Goal: Transaction & Acquisition: Purchase product/service

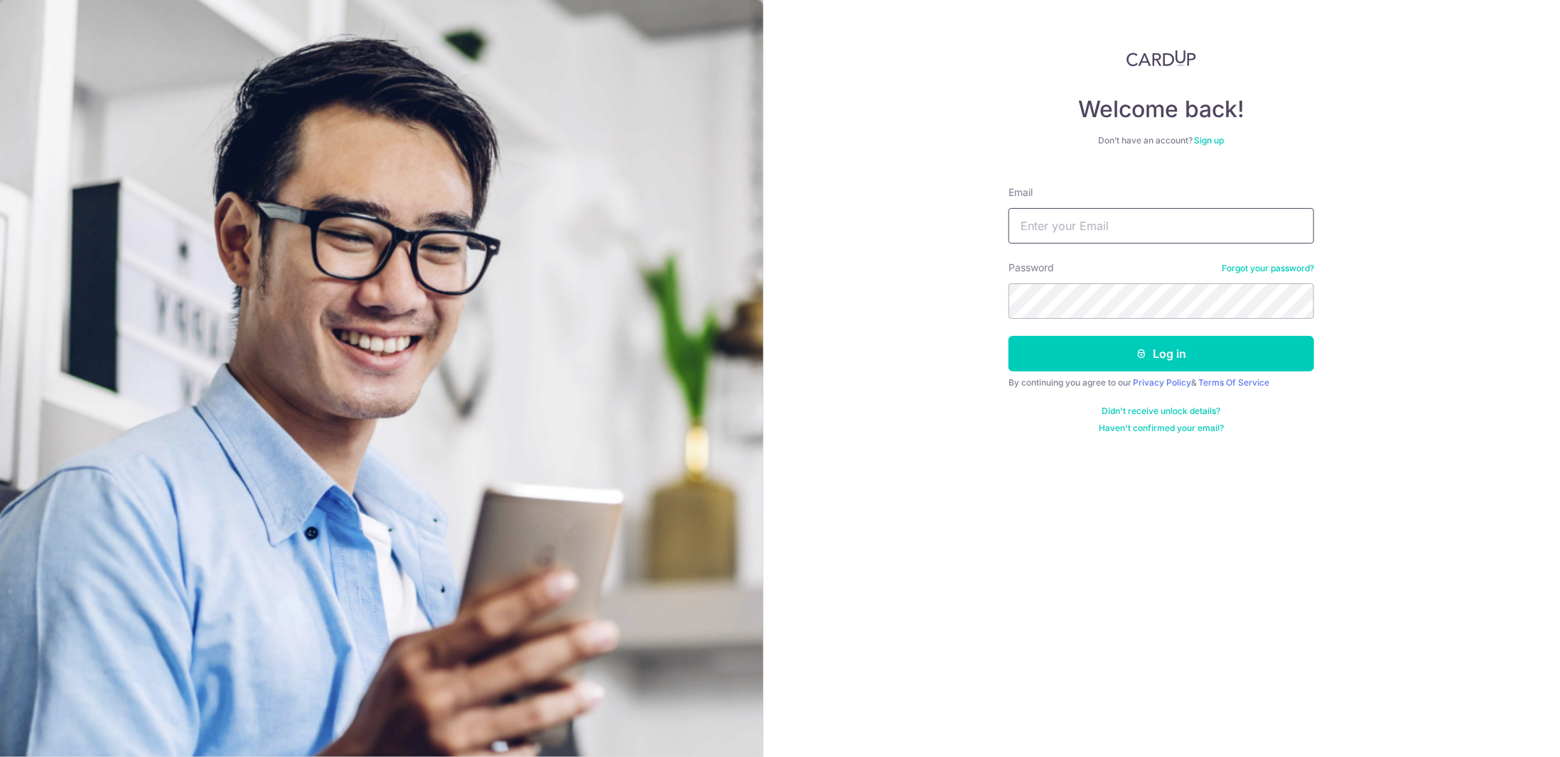
click at [1084, 234] on input "Email" at bounding box center [1161, 226] width 306 height 36
type input "[EMAIL_ADDRESS][DOMAIN_NAME]"
click at [1162, 366] on button "Log in" at bounding box center [1161, 354] width 306 height 36
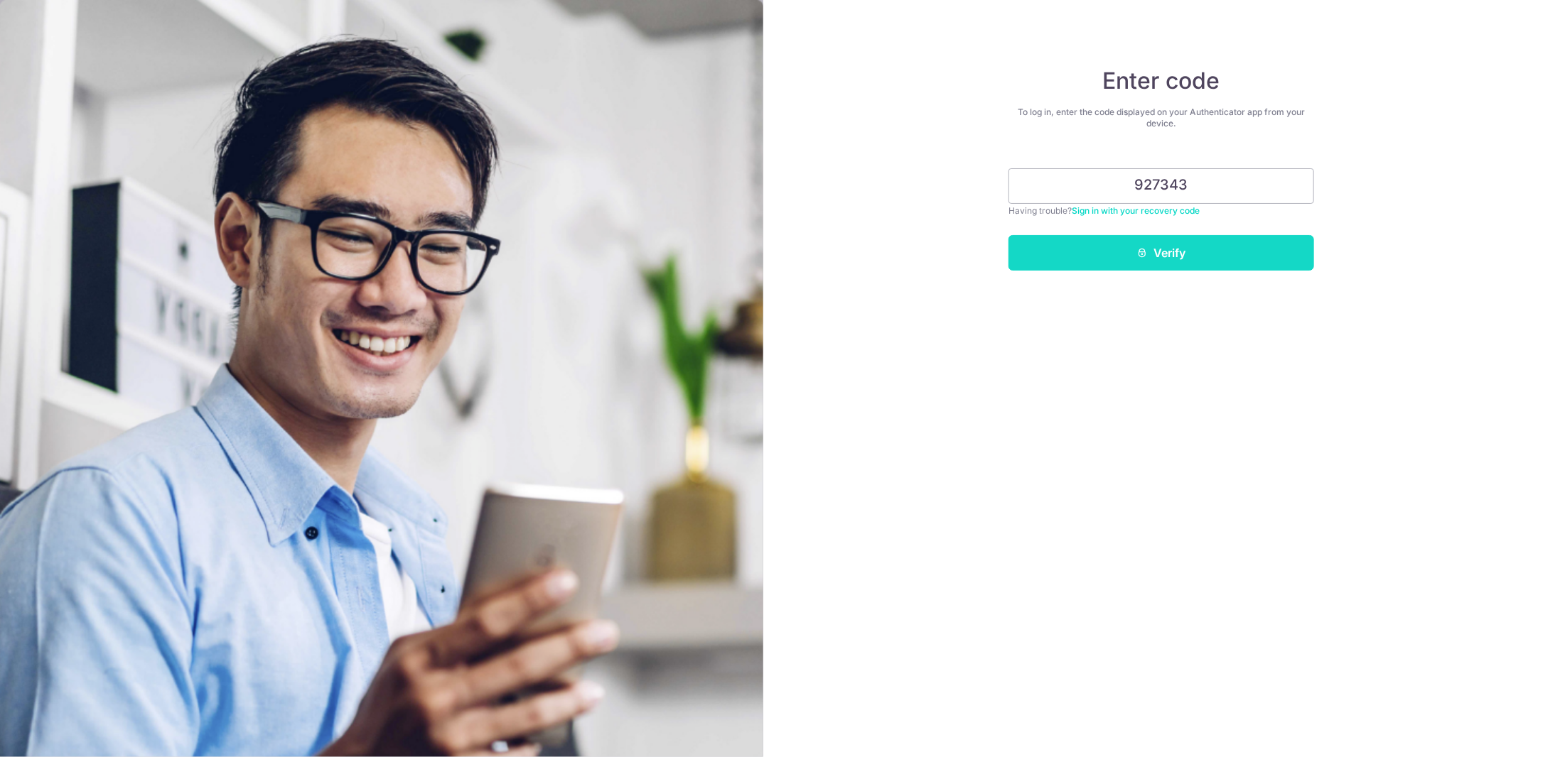
type input "927343"
click at [1113, 262] on button "Verify" at bounding box center [1161, 253] width 306 height 36
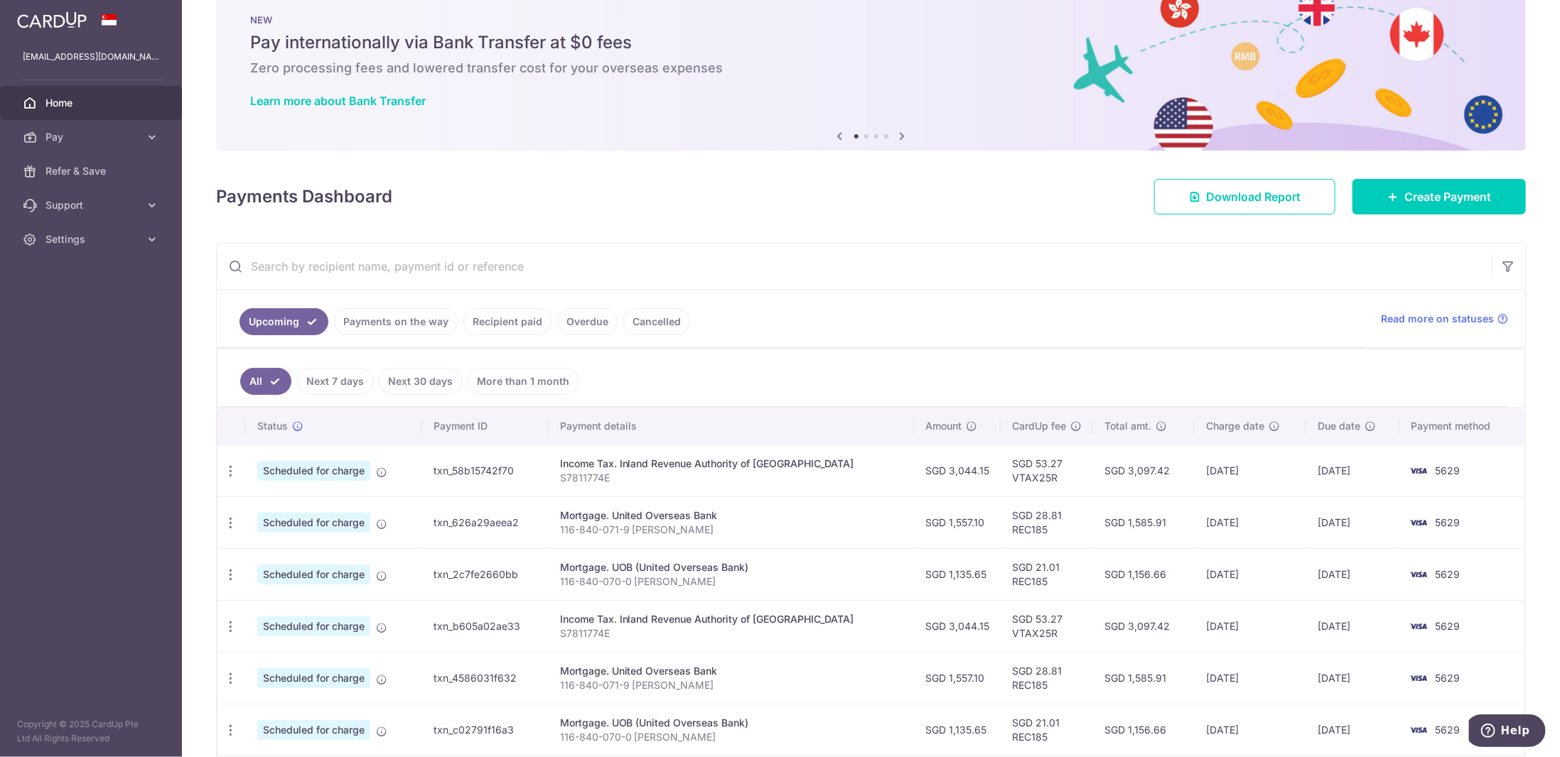
scroll to position [71, 0]
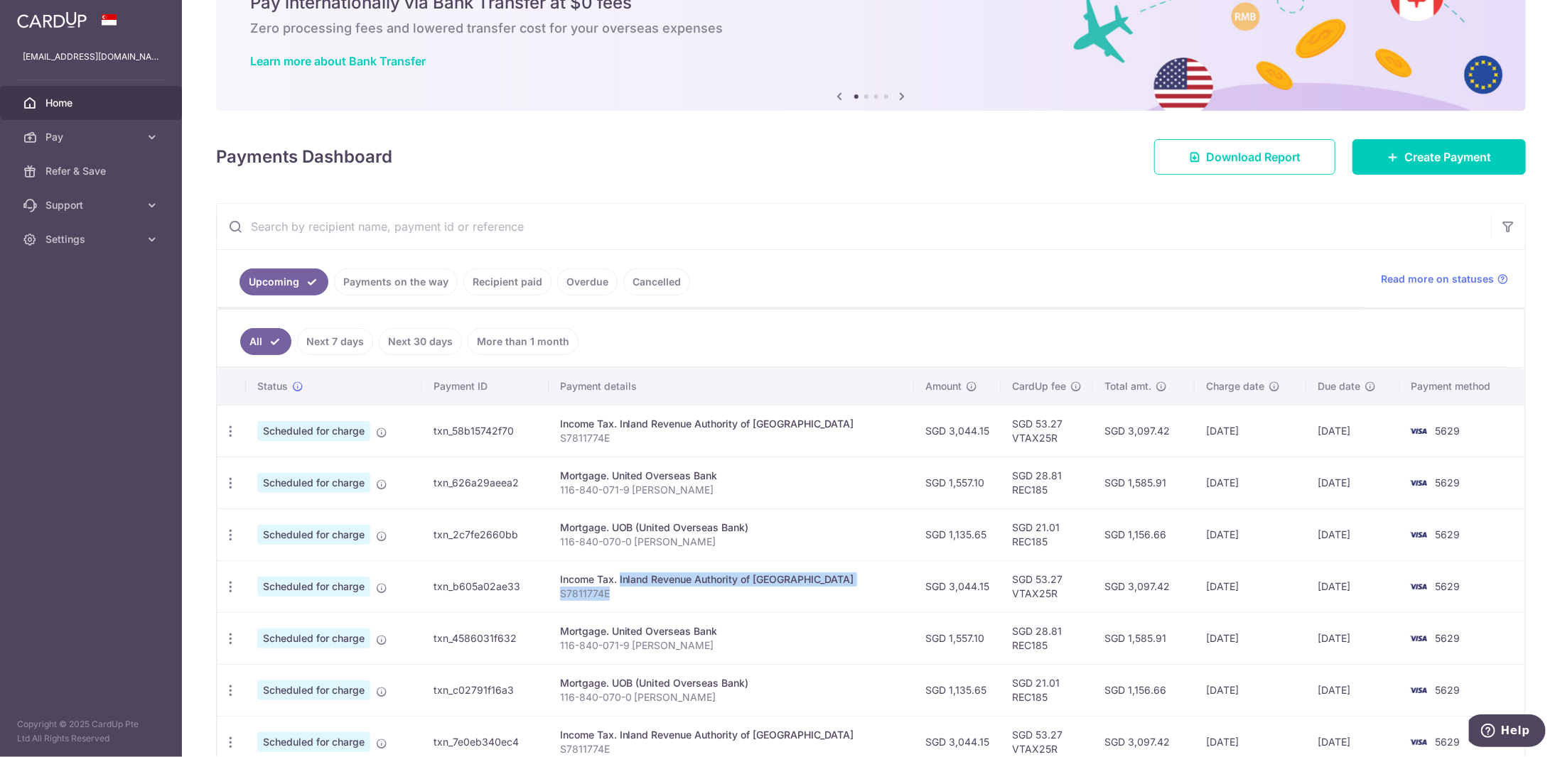
drag, startPoint x: 639, startPoint y: 588, endPoint x: 593, endPoint y: 565, distance: 52.4
click at [593, 565] on td "Income Tax. Inland Revenue Authority of Singapore S7811774E" at bounding box center [732, 587] width 366 height 52
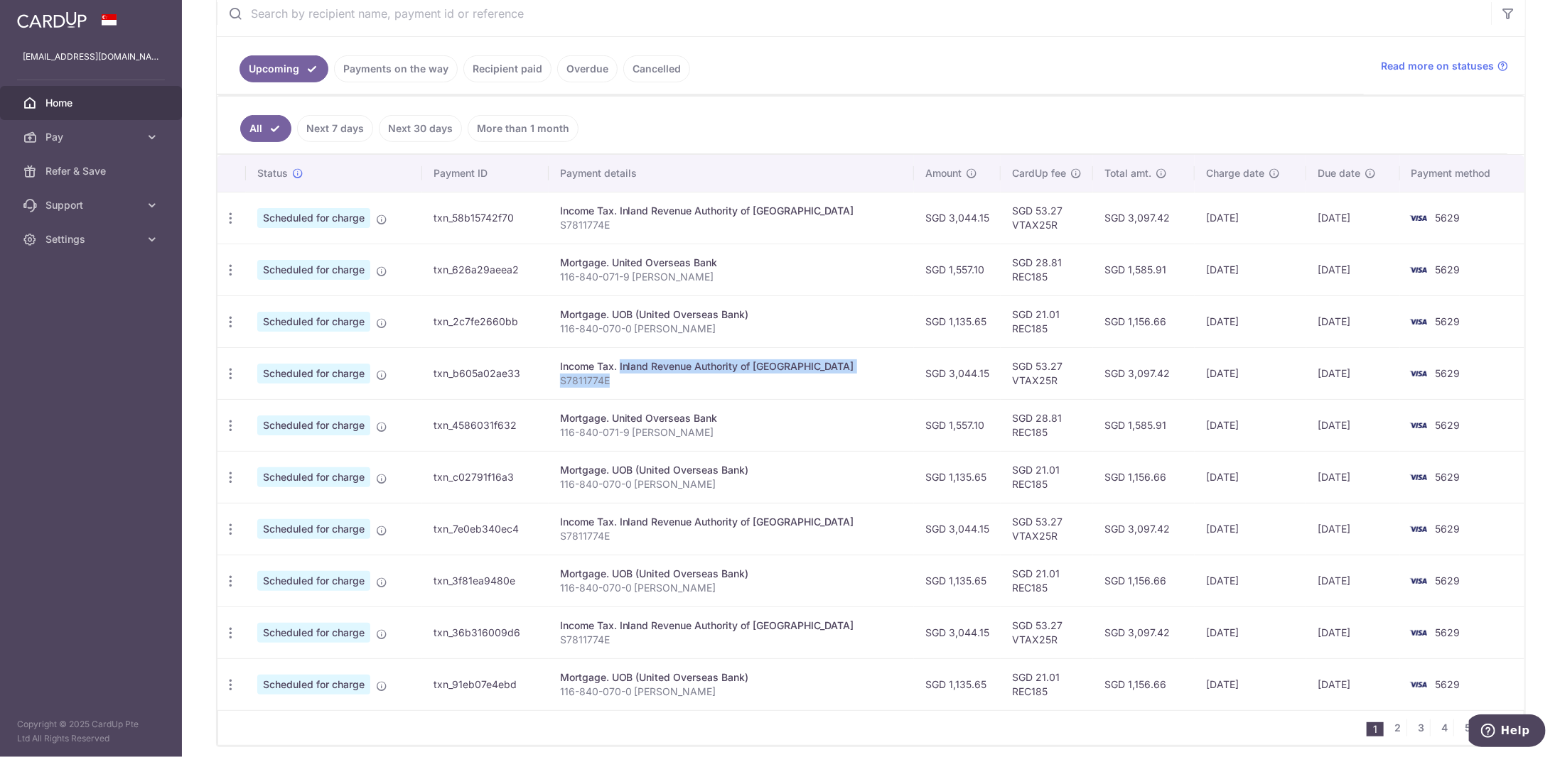
scroll to position [213, 0]
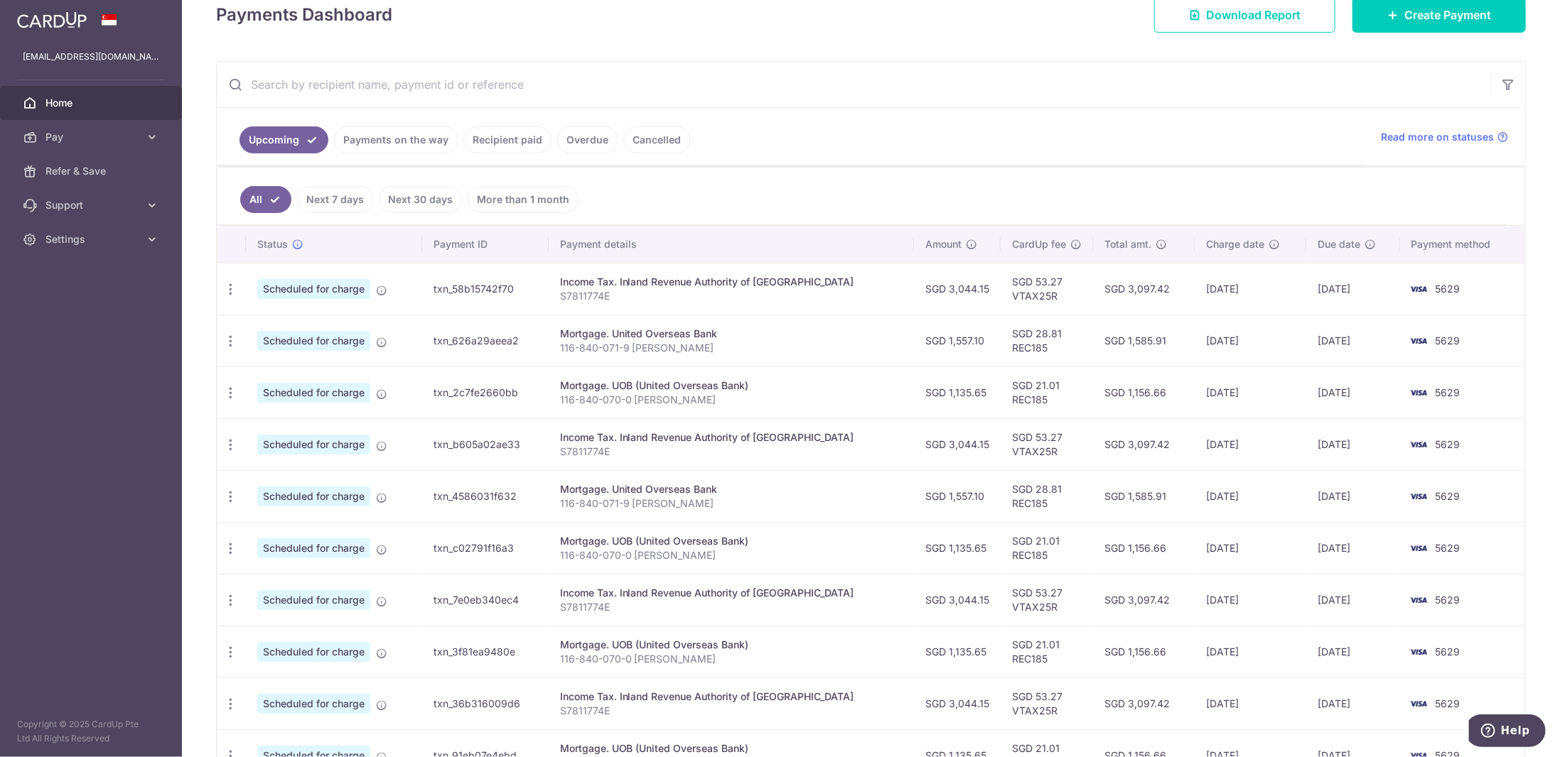
click at [375, 129] on link "Payments on the way" at bounding box center [396, 139] width 124 height 27
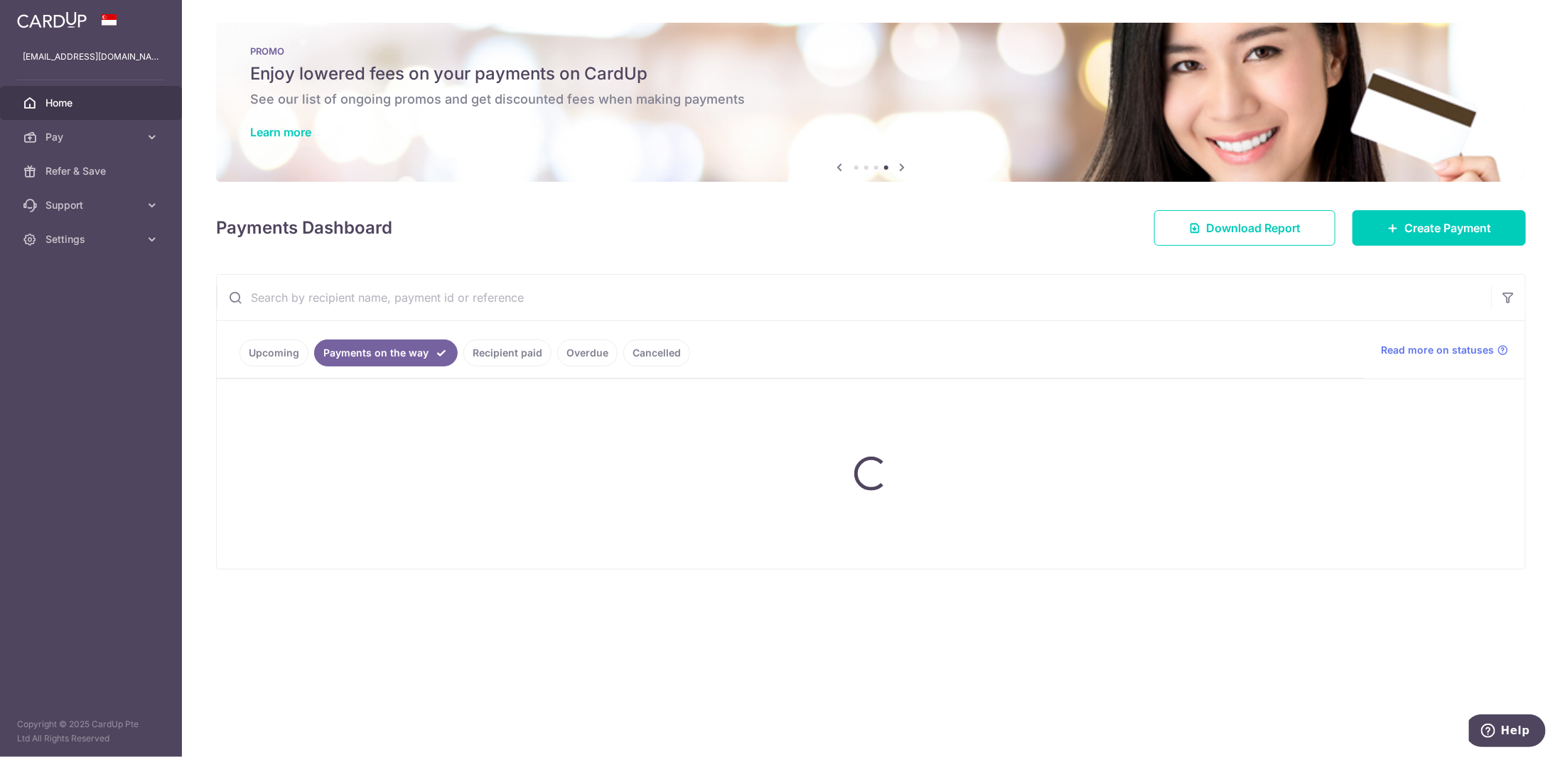
scroll to position [0, 0]
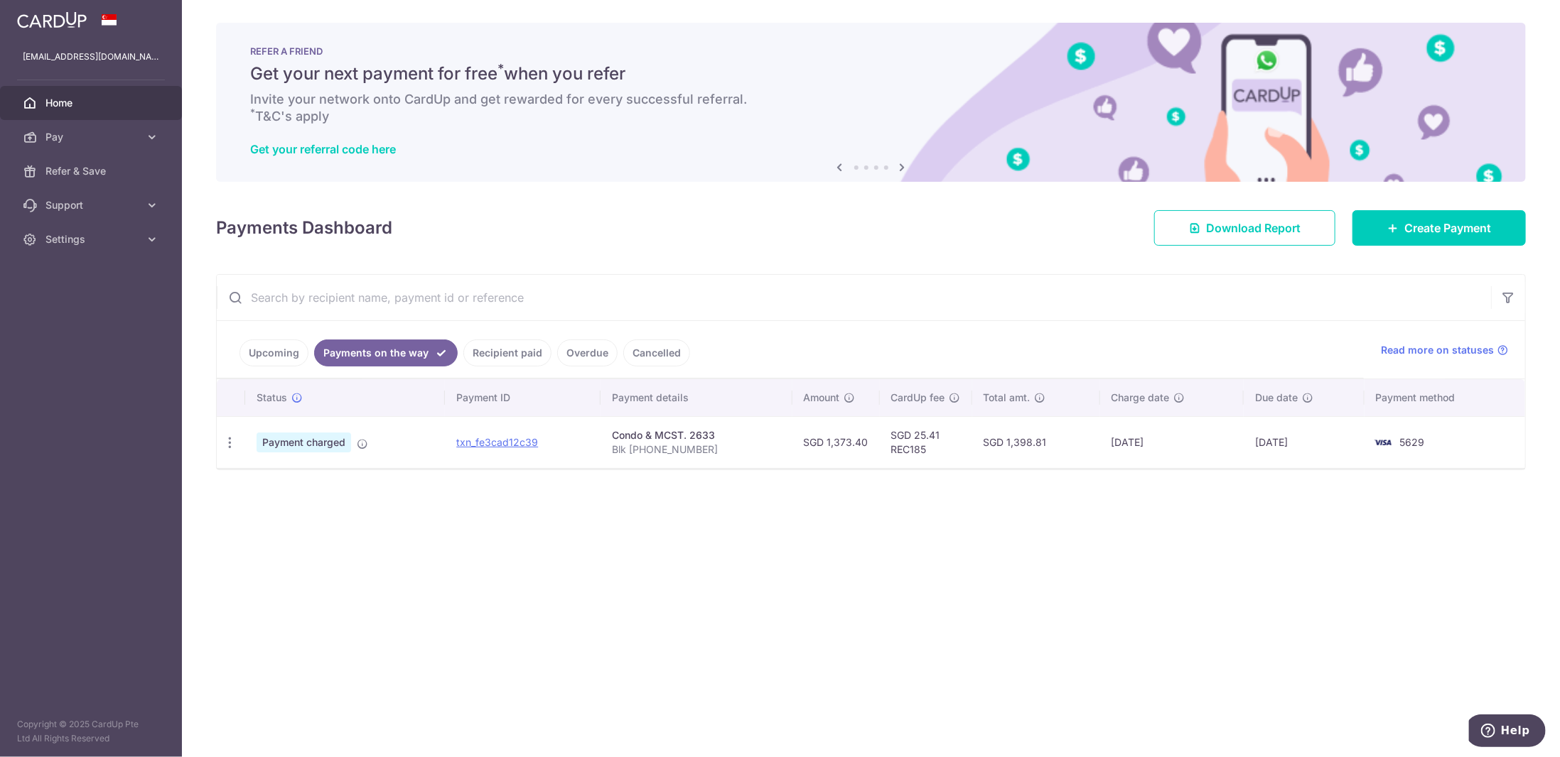
click at [493, 356] on link "Recipient paid" at bounding box center [507, 353] width 88 height 27
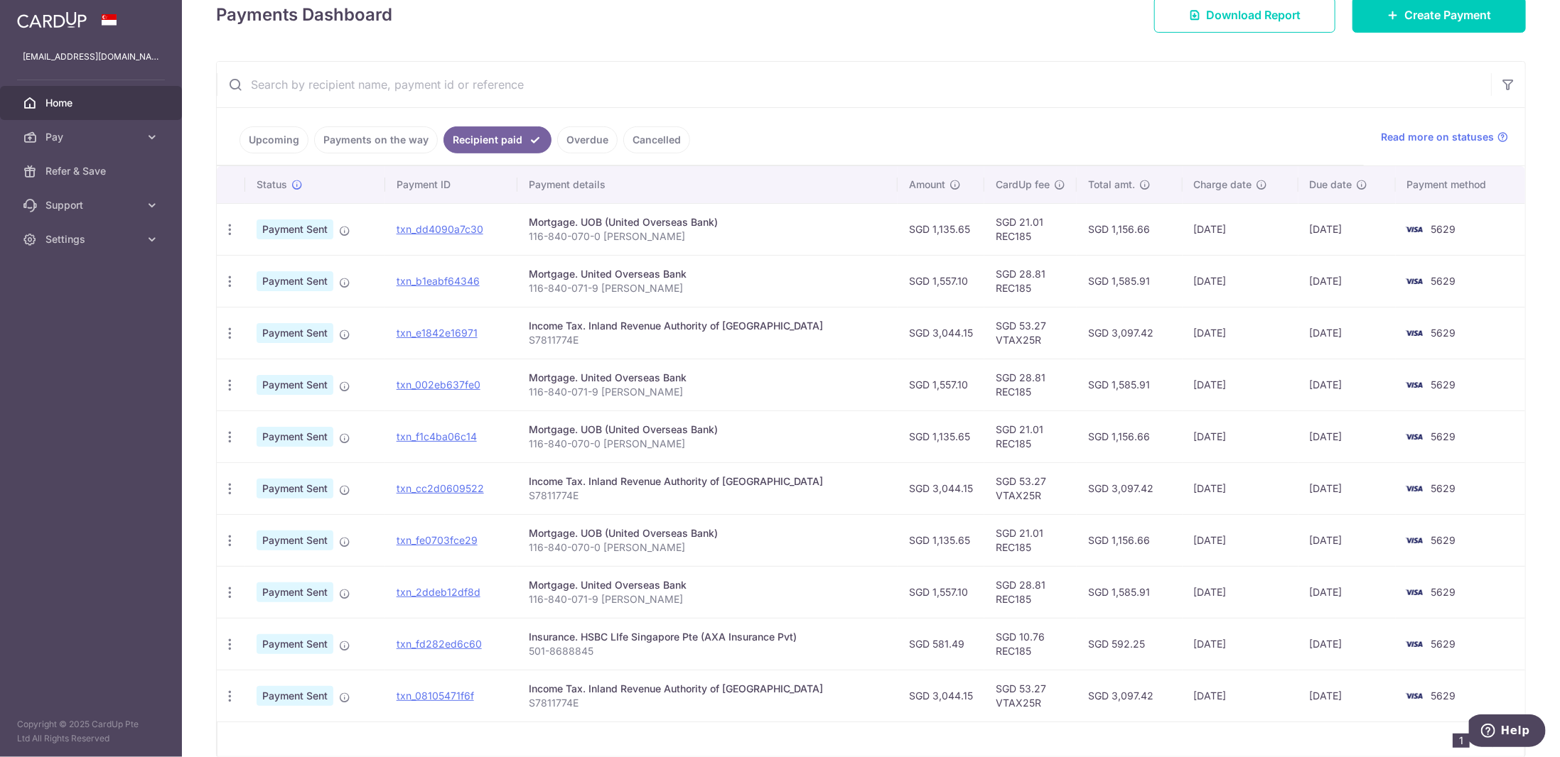
scroll to position [274, 0]
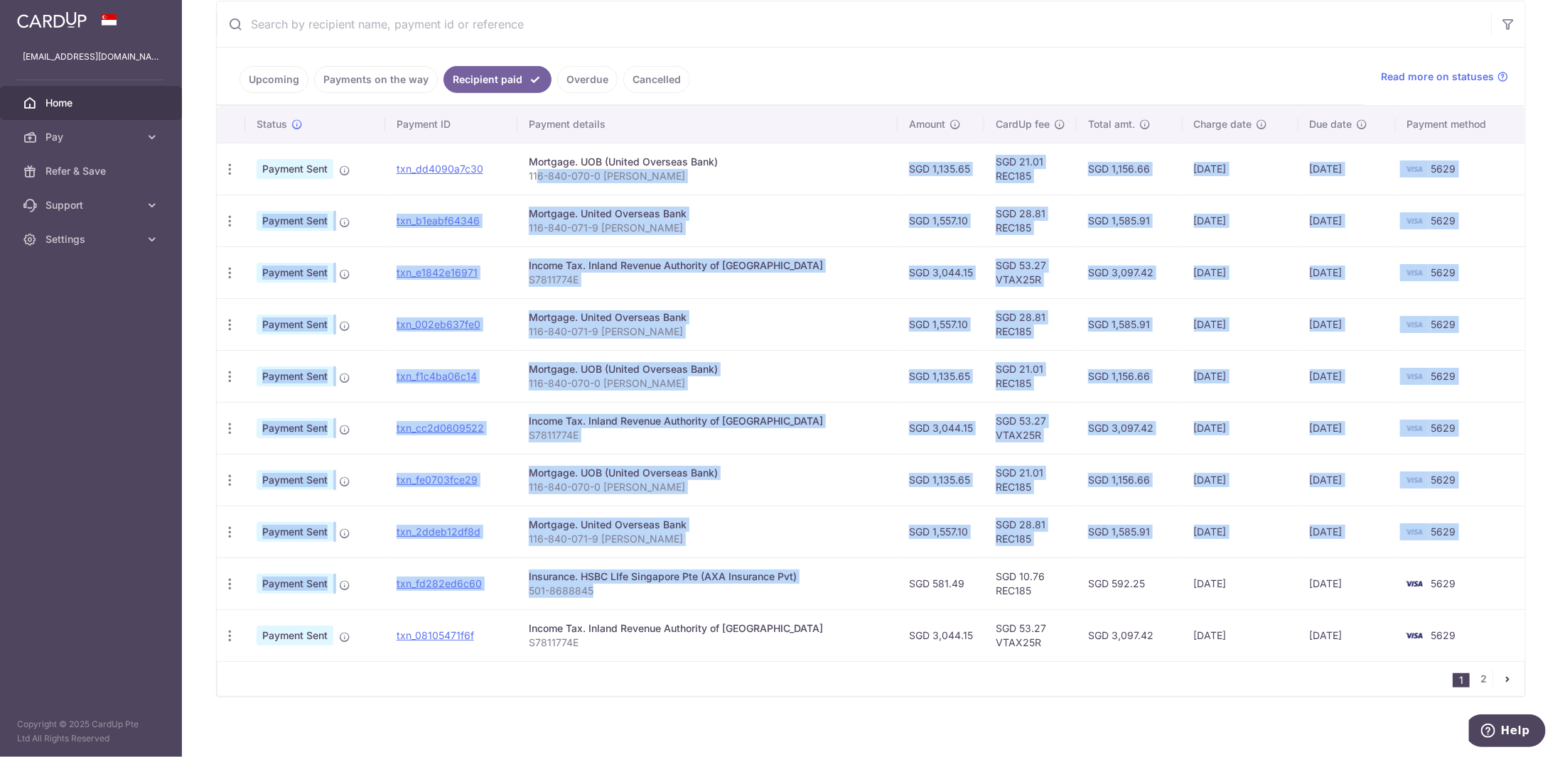
drag, startPoint x: 729, startPoint y: 593, endPoint x: 544, endPoint y: 190, distance: 443.5
click at [544, 190] on tbody "PDF Receipt Payment Sent txn_dd4090a7c30 Mortgage. UOB (United Overseas Bank) 1…" at bounding box center [871, 402] width 1308 height 519
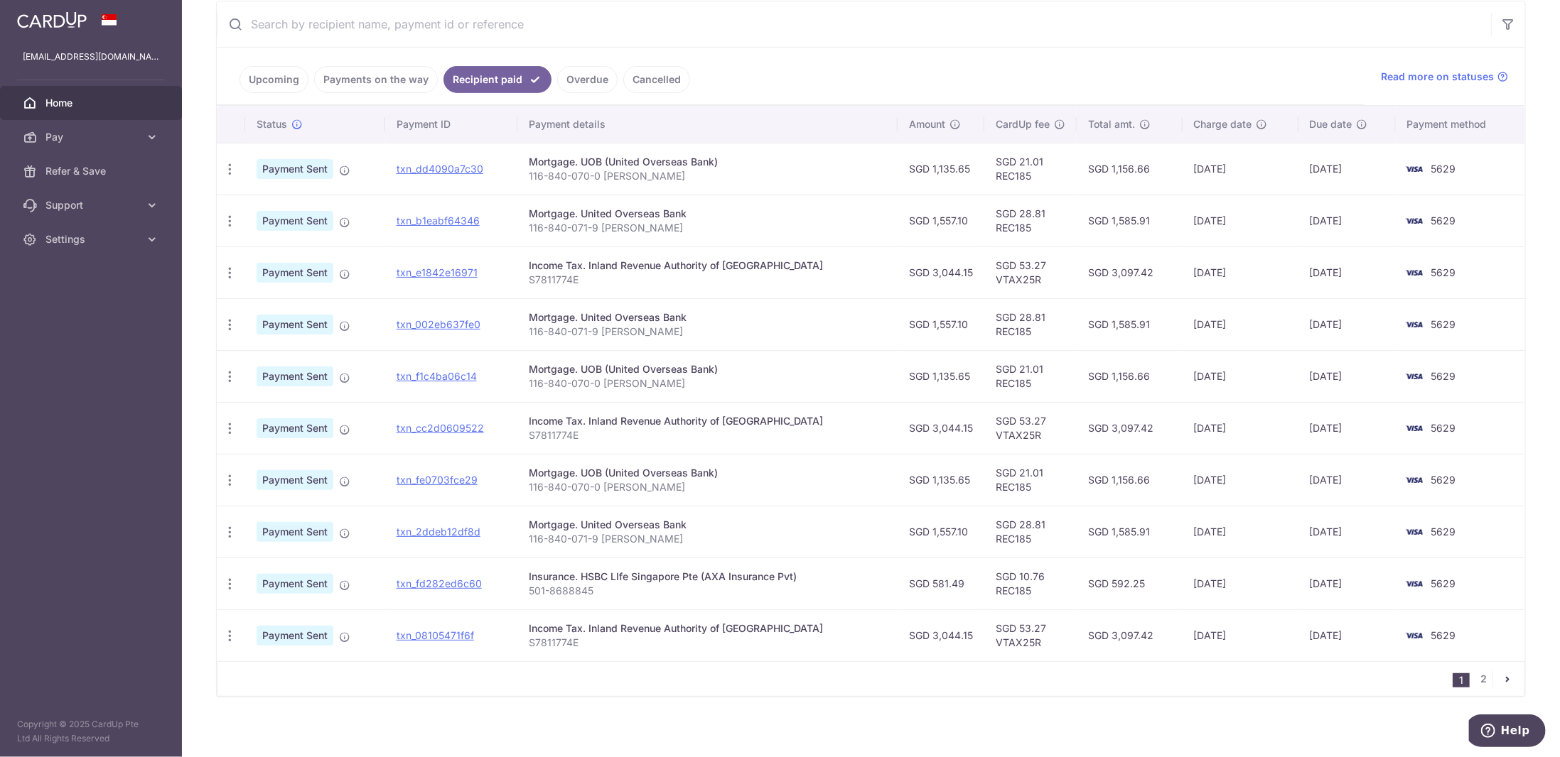
click at [756, 691] on div "Upcoming Payments on the way Recipient paid Overdue Cancelled Read more on stat…" at bounding box center [871, 349] width 1310 height 697
click at [1479, 671] on link "2" at bounding box center [1483, 679] width 17 height 17
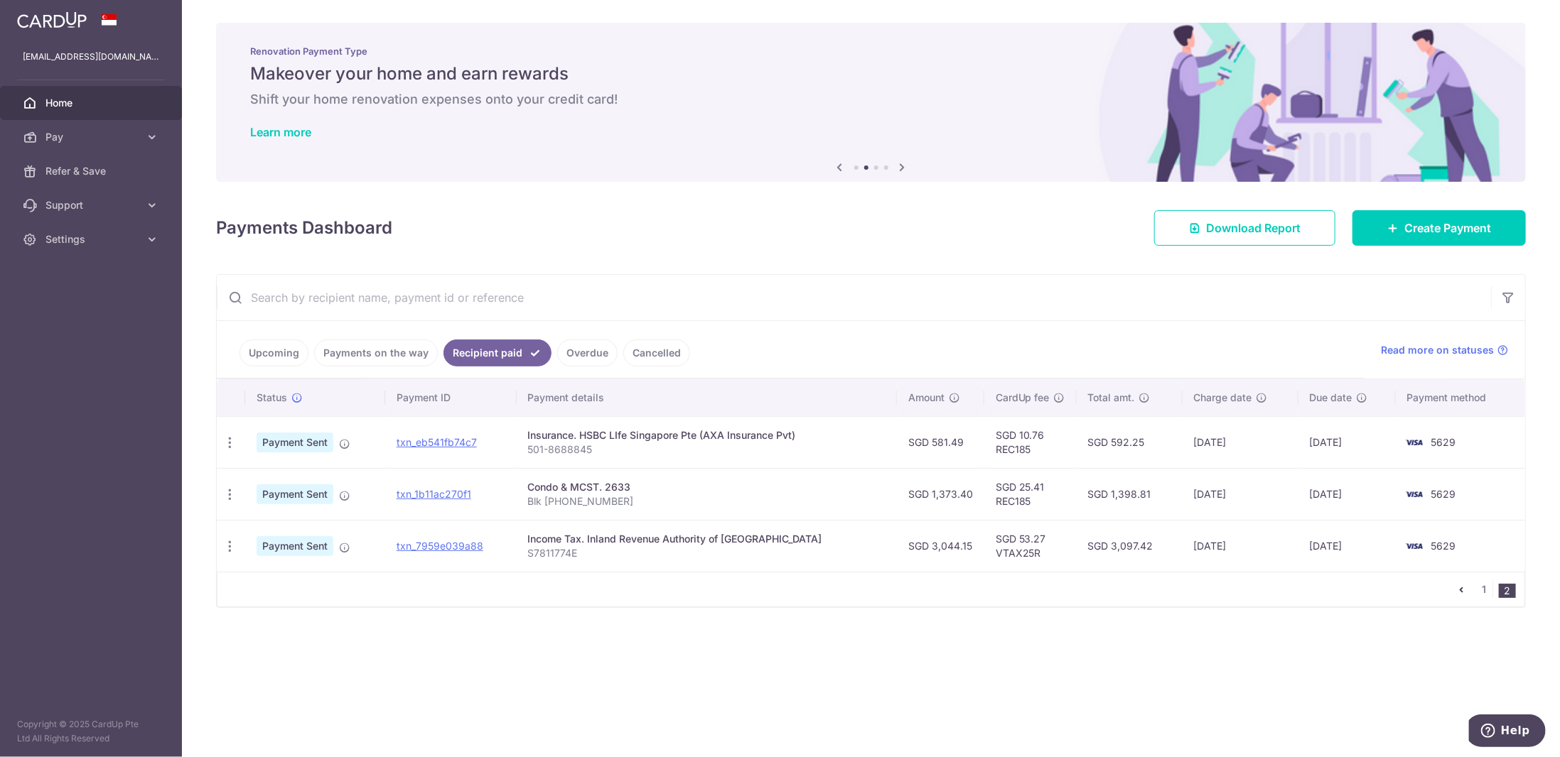
click at [384, 352] on link "Payments on the way" at bounding box center [376, 353] width 124 height 27
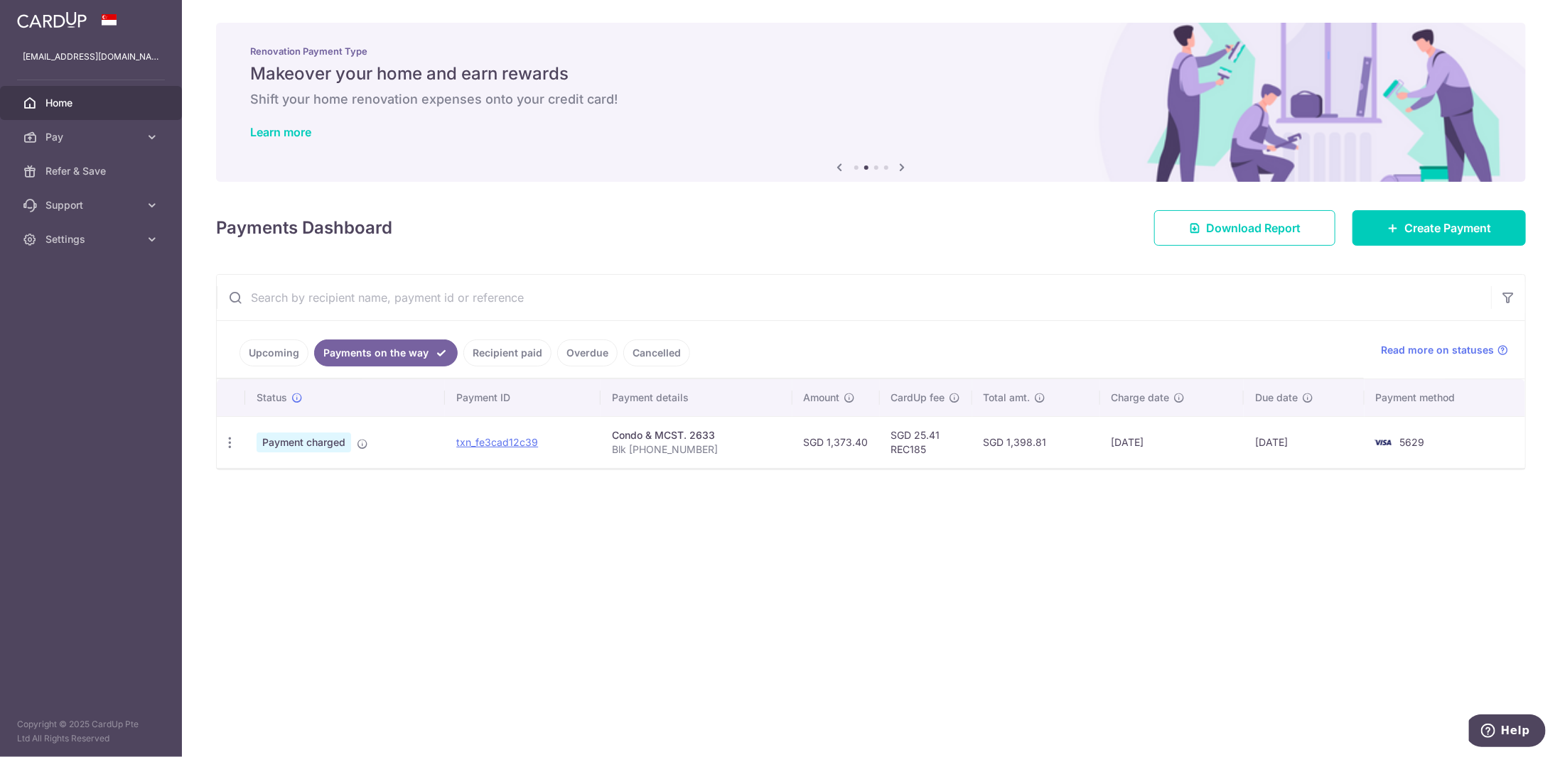
click at [284, 352] on link "Upcoming" at bounding box center [273, 353] width 69 height 27
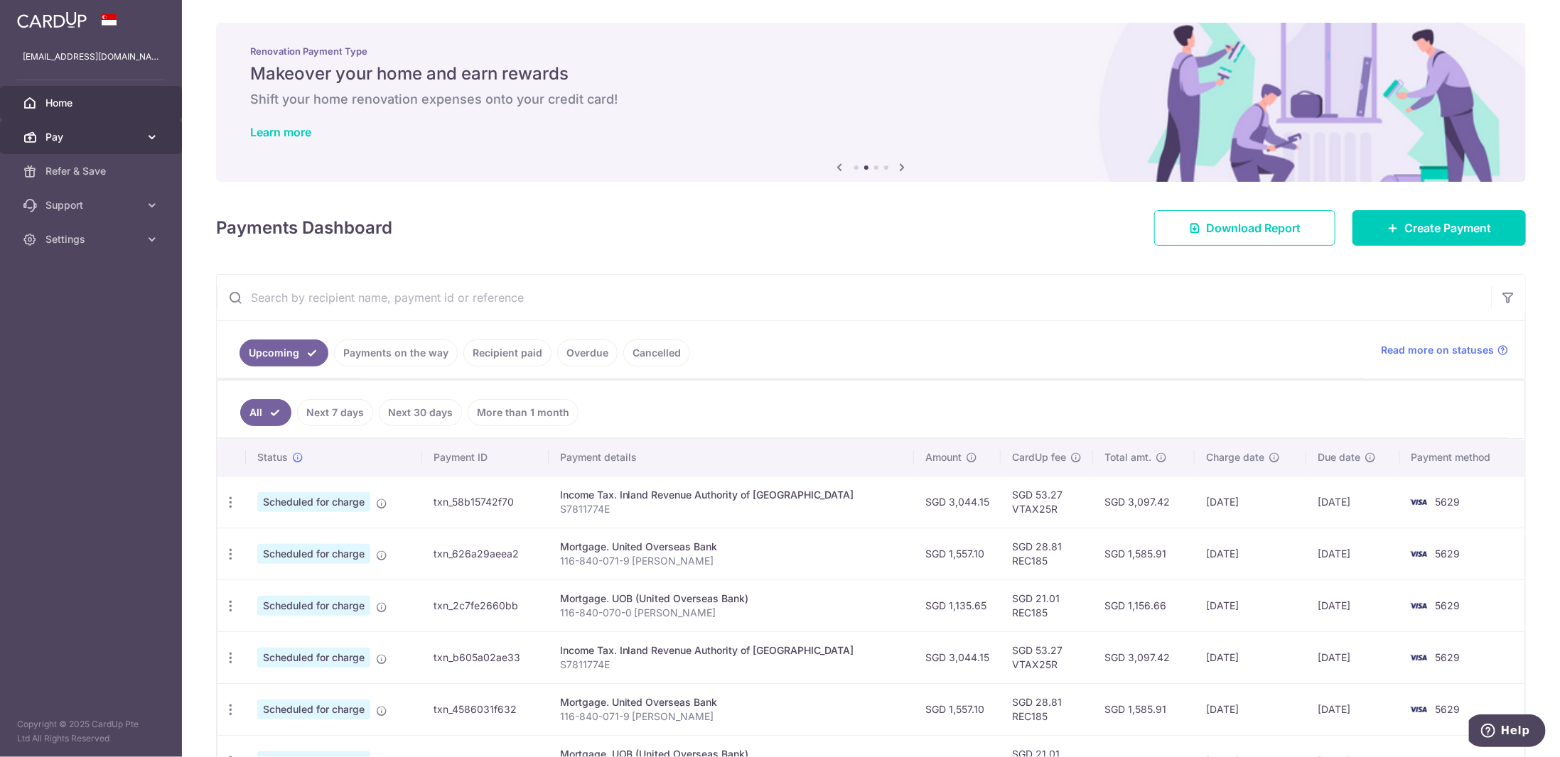
click at [81, 142] on span "Pay" at bounding box center [92, 137] width 94 height 14
click at [87, 173] on span "Payments" at bounding box center [92, 171] width 94 height 14
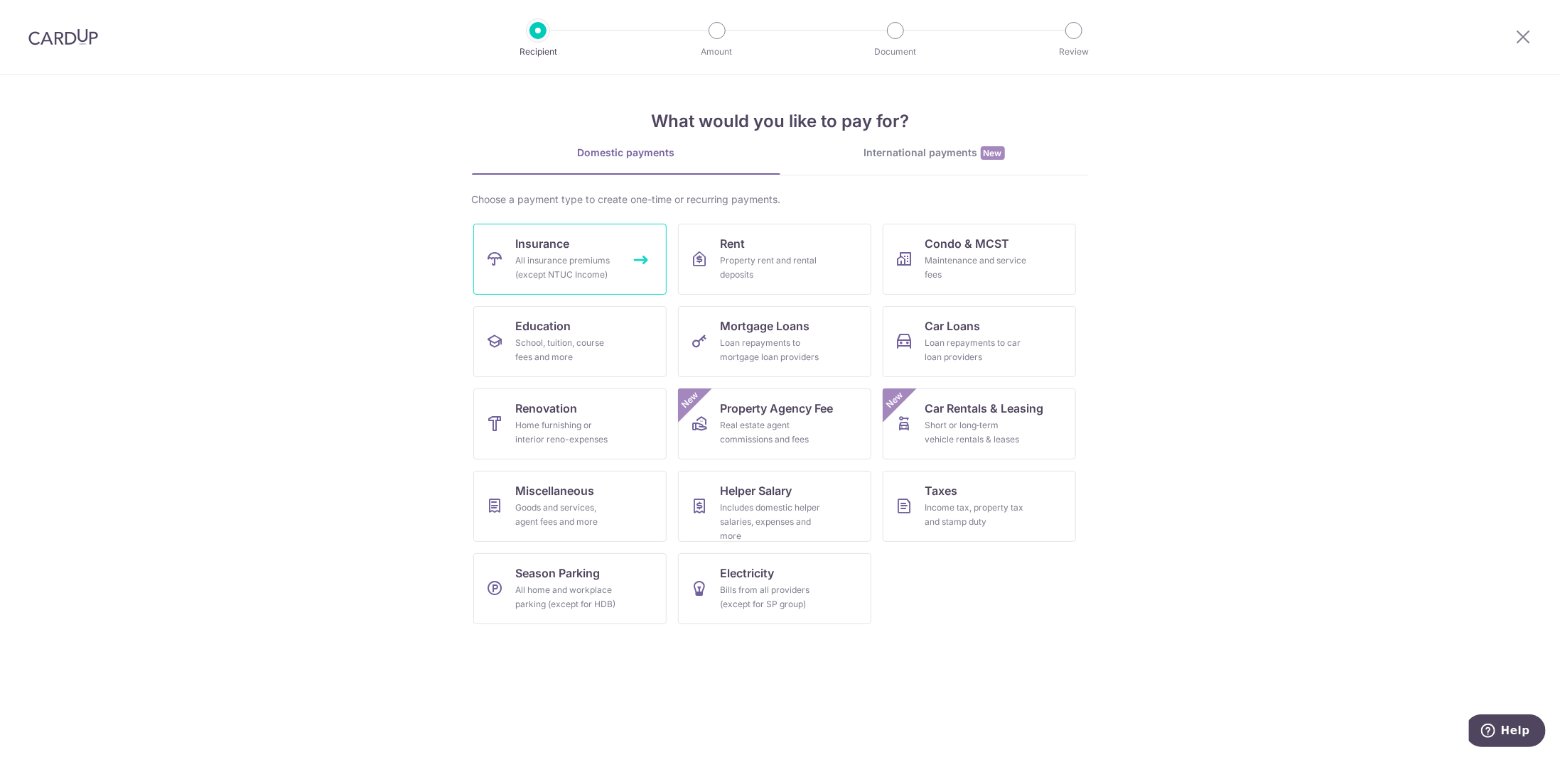
click at [567, 247] on span "Insurance" at bounding box center [543, 243] width 54 height 17
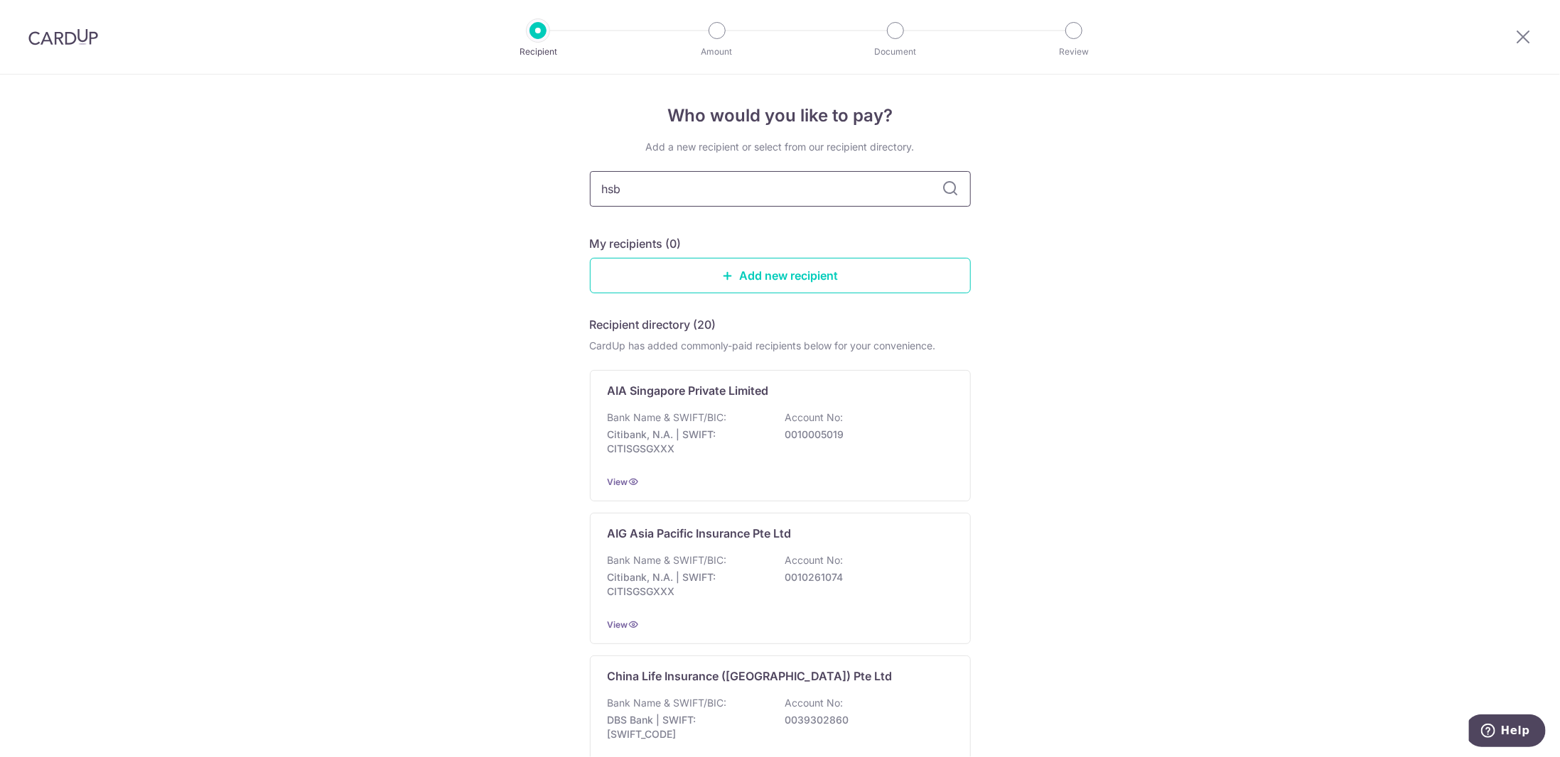
type input "hsbc"
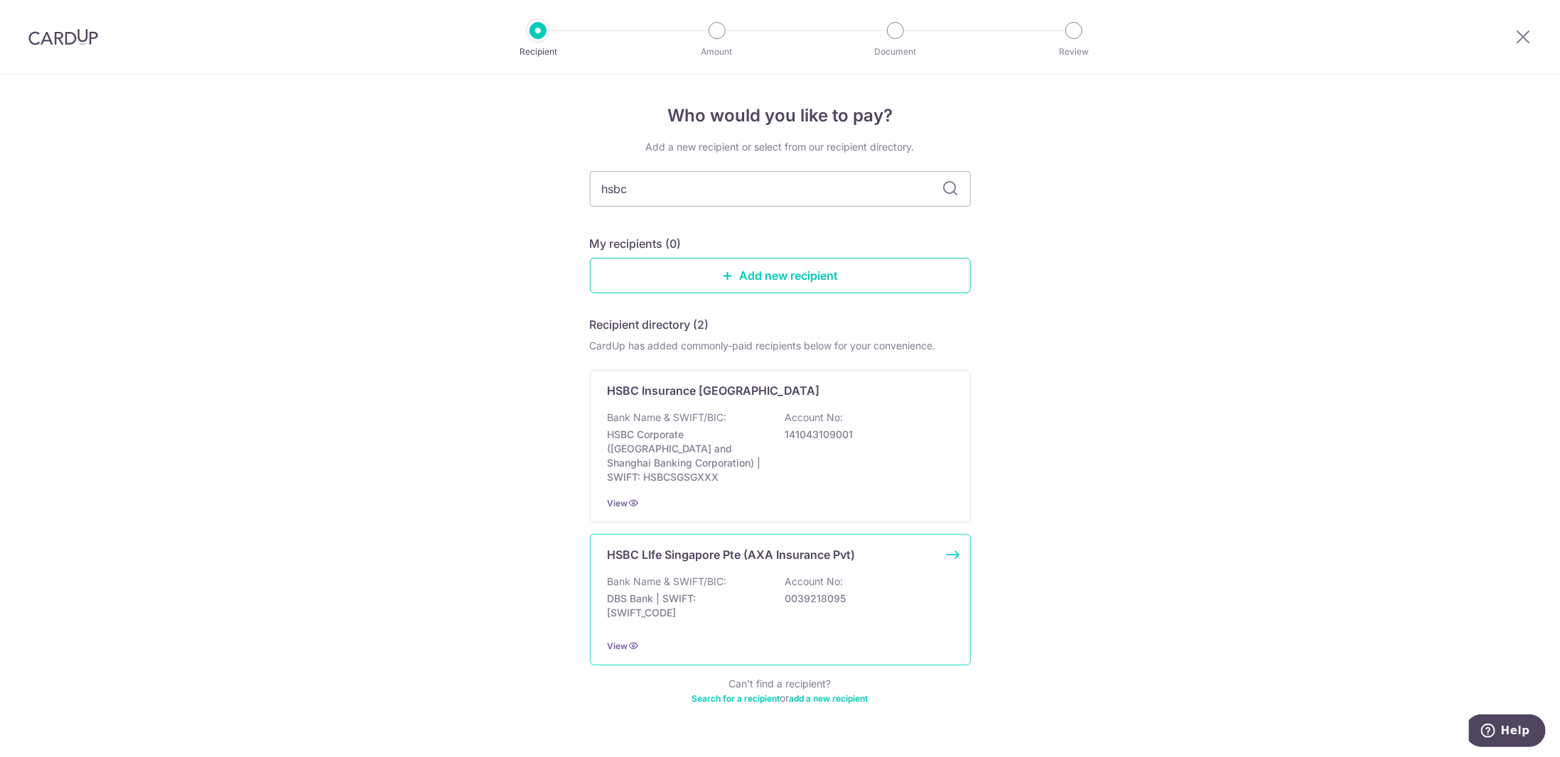
click at [671, 575] on div "Bank Name & SWIFT/BIC: DBS Bank | SWIFT: DBSSSGSGXXX Account No: 0039218095" at bounding box center [780, 601] width 345 height 53
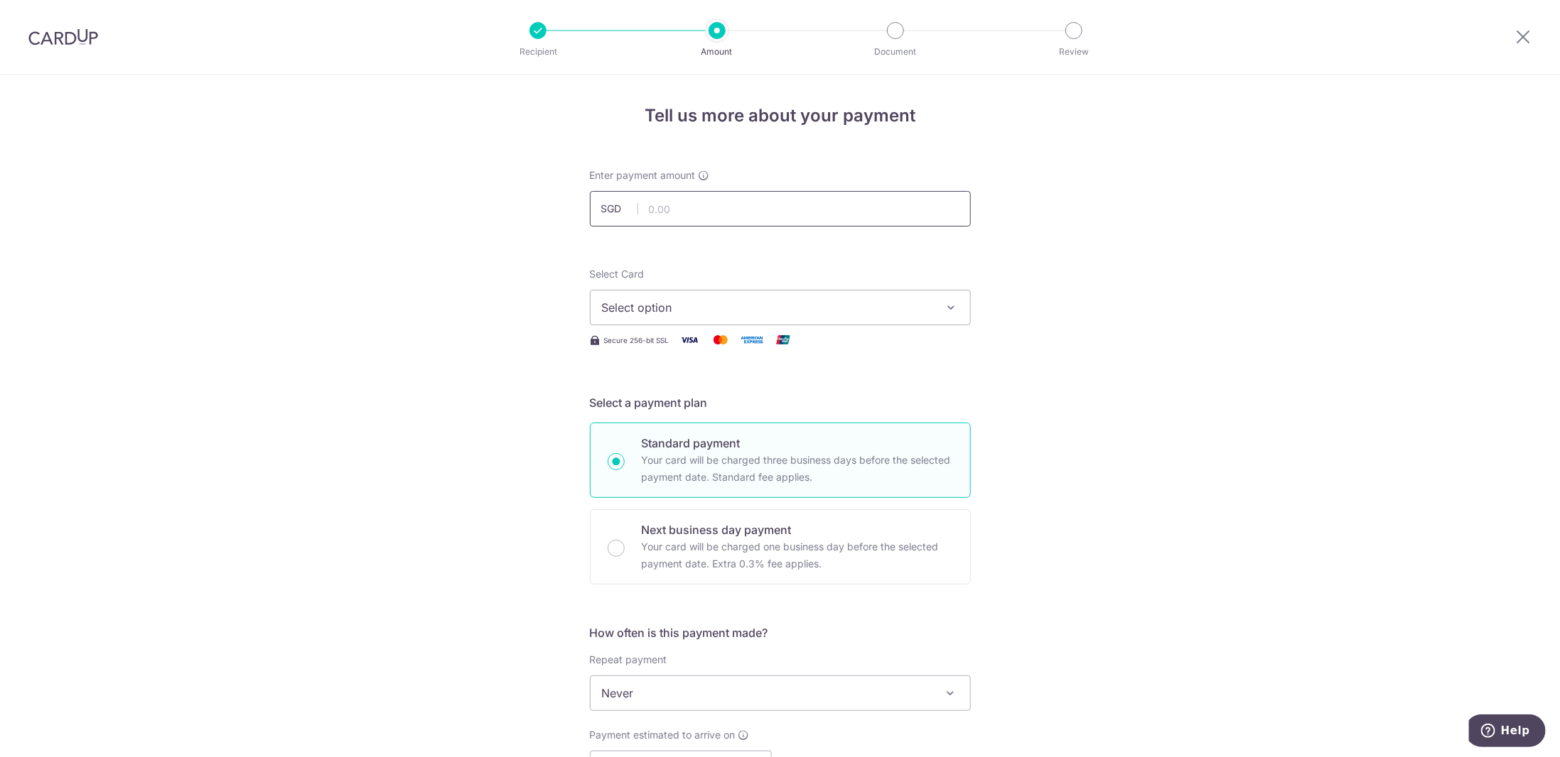
click at [694, 212] on input "text" at bounding box center [780, 209] width 381 height 36
type input "1,440.00"
drag, startPoint x: 517, startPoint y: 259, endPoint x: 568, endPoint y: 281, distance: 55.7
click at [522, 261] on div "Tell us more about your payment Enter payment amount SGD 1,440.00 1440.00 Selec…" at bounding box center [780, 717] width 1560 height 1285
click at [629, 313] on span "Select option" at bounding box center [767, 307] width 331 height 17
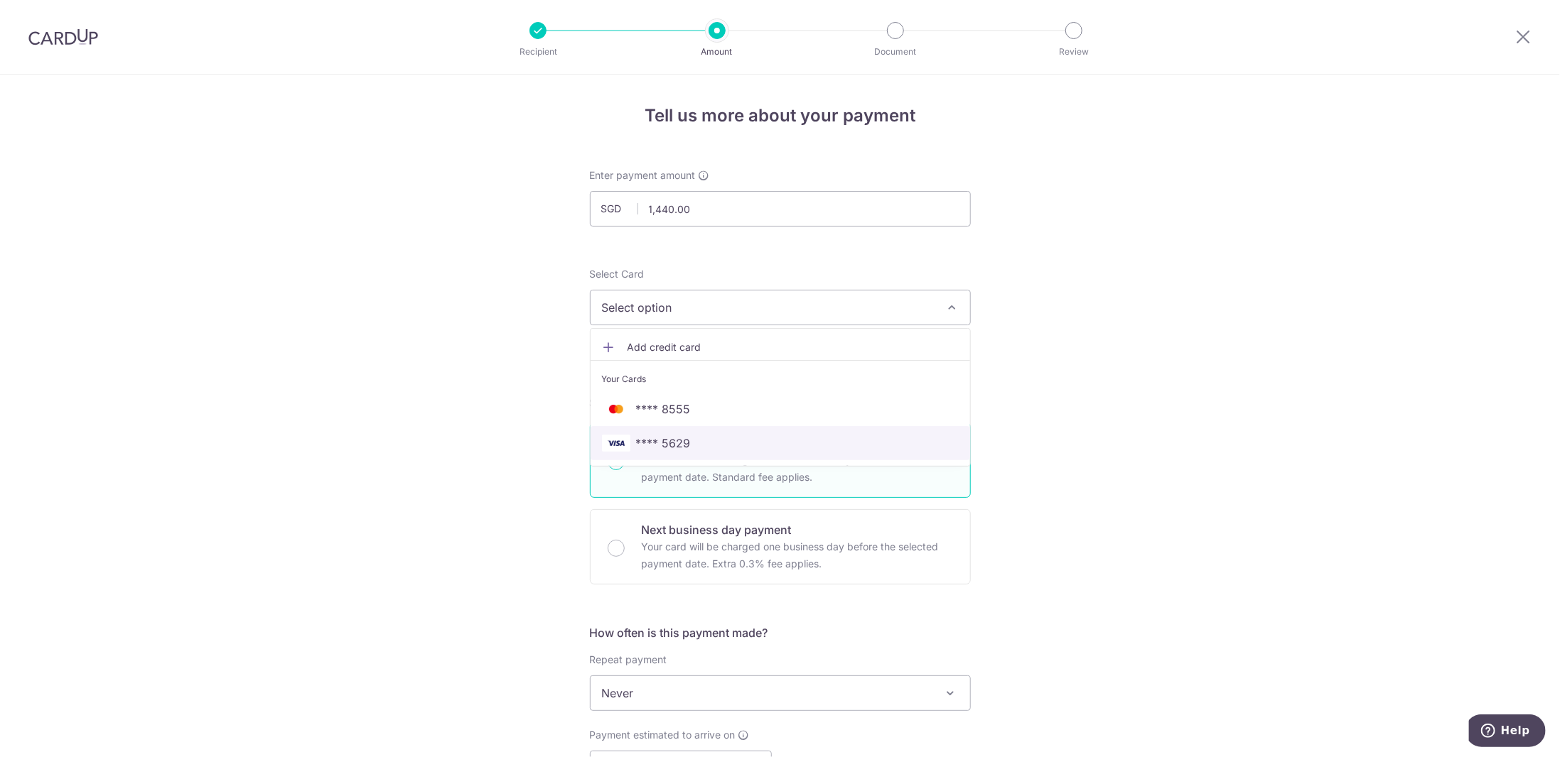
click at [630, 441] on span "**** 5629" at bounding box center [780, 443] width 357 height 17
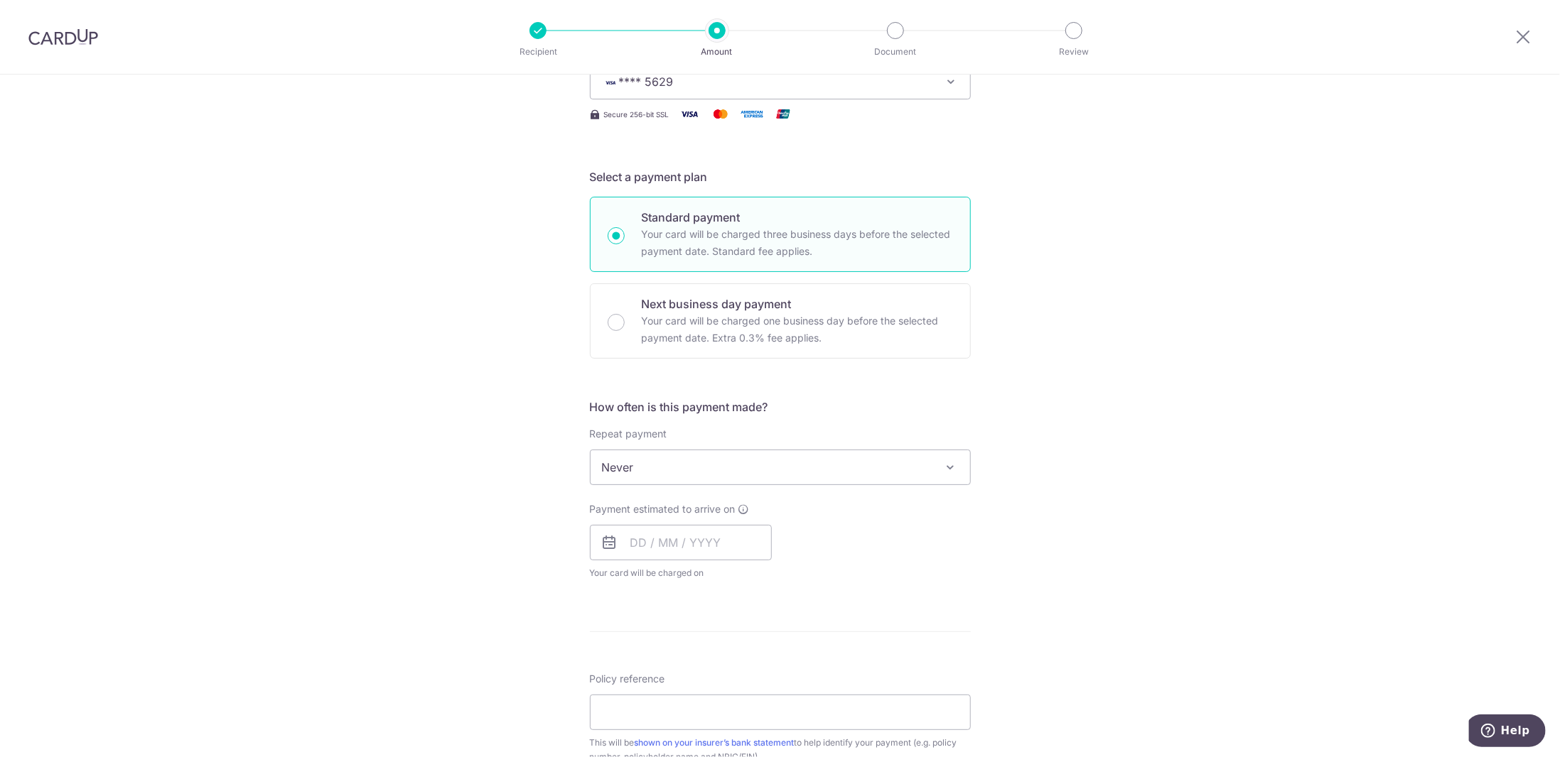
scroll to position [284, 0]
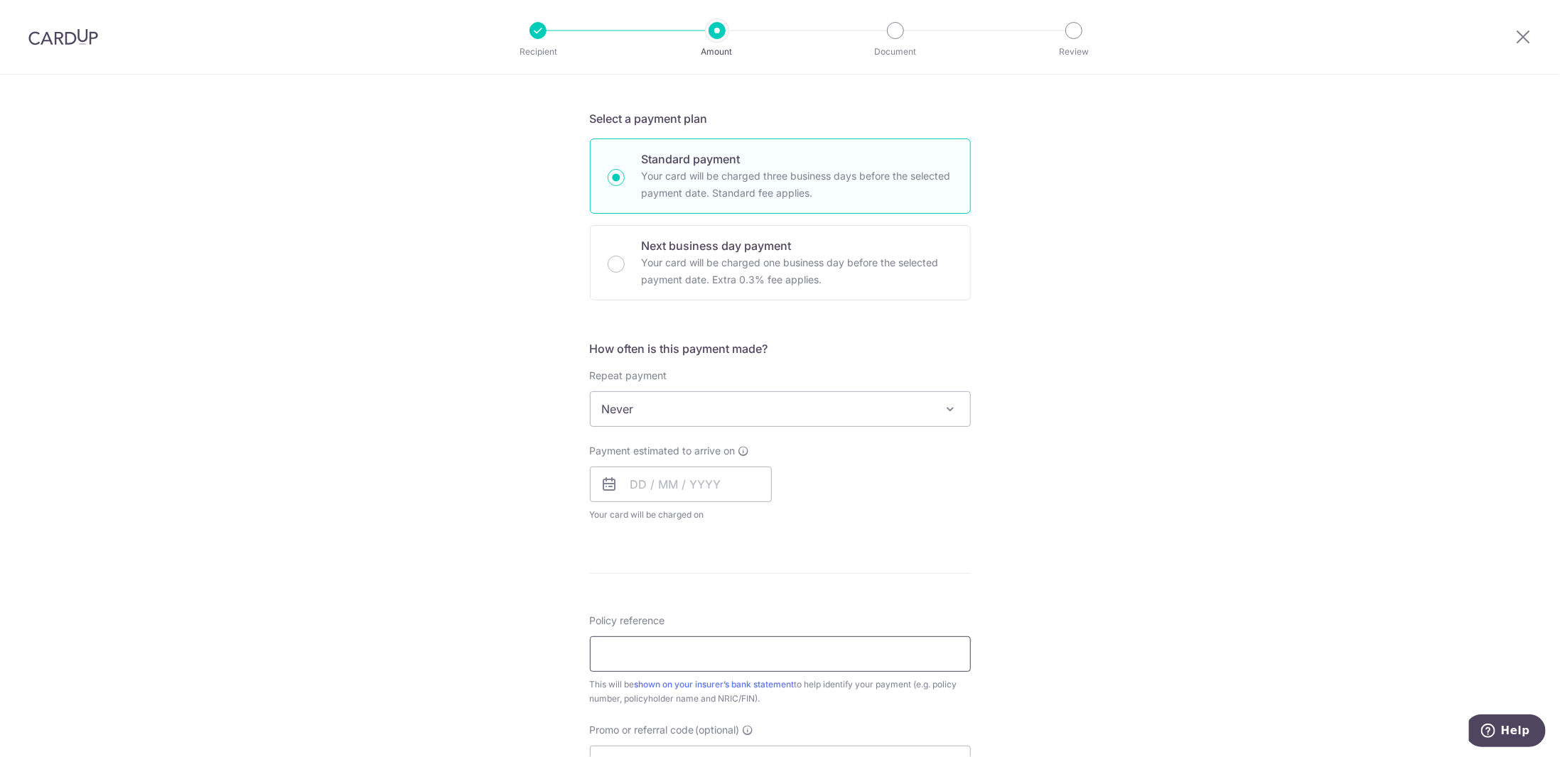
click at [660, 646] on input "Policy reference" at bounding box center [780, 655] width 381 height 36
type input "501-5390338"
click at [635, 478] on input "text" at bounding box center [681, 485] width 182 height 36
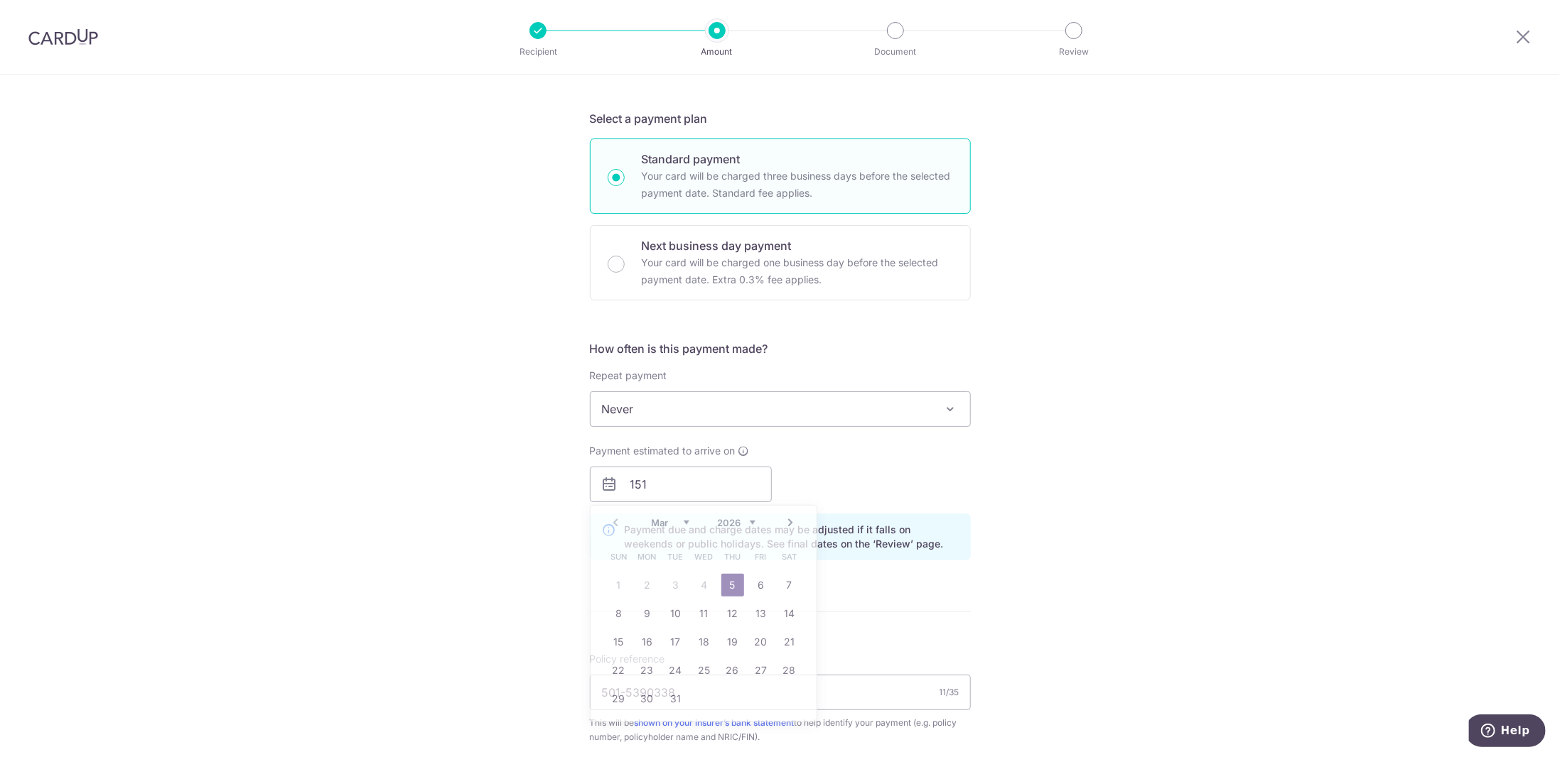
click at [894, 630] on form "Enter payment amount SGD 1,440.00 1440.00 Select Card **** 5629 Add credit card…" at bounding box center [780, 465] width 381 height 1163
click at [650, 492] on input "151" at bounding box center [681, 485] width 182 height 36
click at [731, 668] on link "23" at bounding box center [732, 670] width 23 height 23
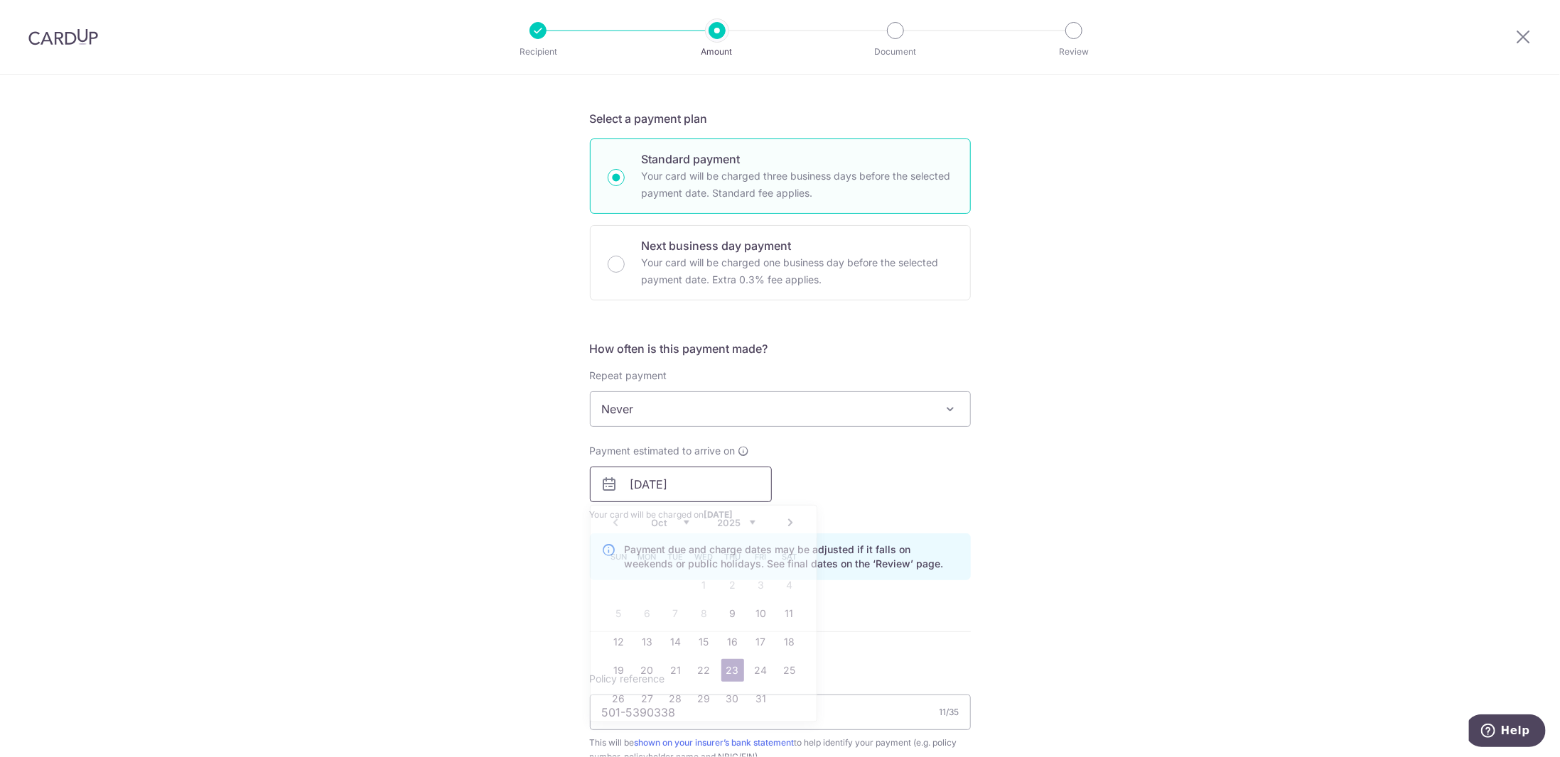
click at [691, 486] on input "23/10/2025" at bounding box center [681, 485] width 182 height 36
click at [645, 698] on link "27" at bounding box center [647, 699] width 23 height 23
type input "[DATE]"
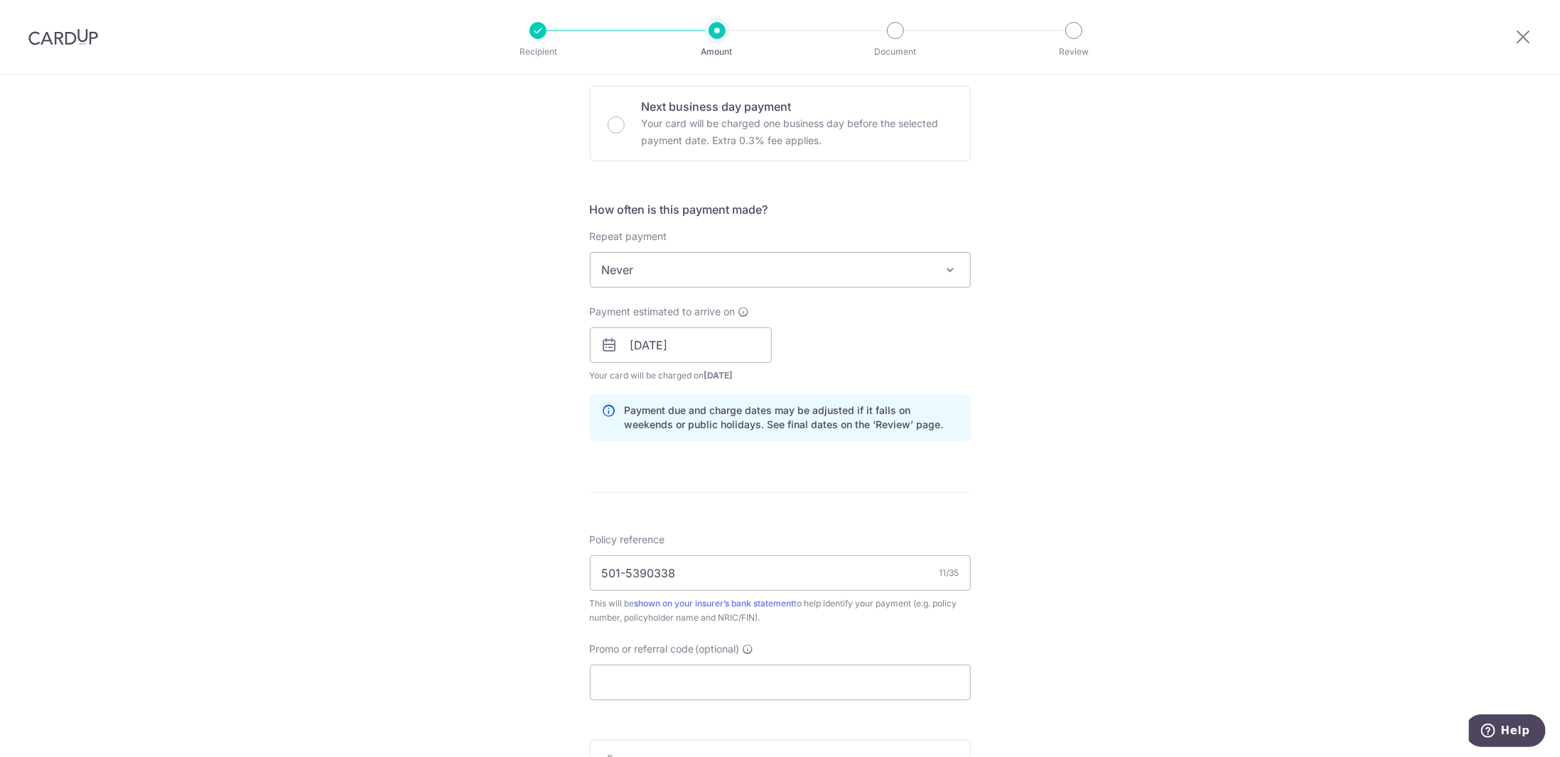
scroll to position [426, 0]
click at [651, 571] on input "501-5390338" at bounding box center [780, 571] width 381 height 36
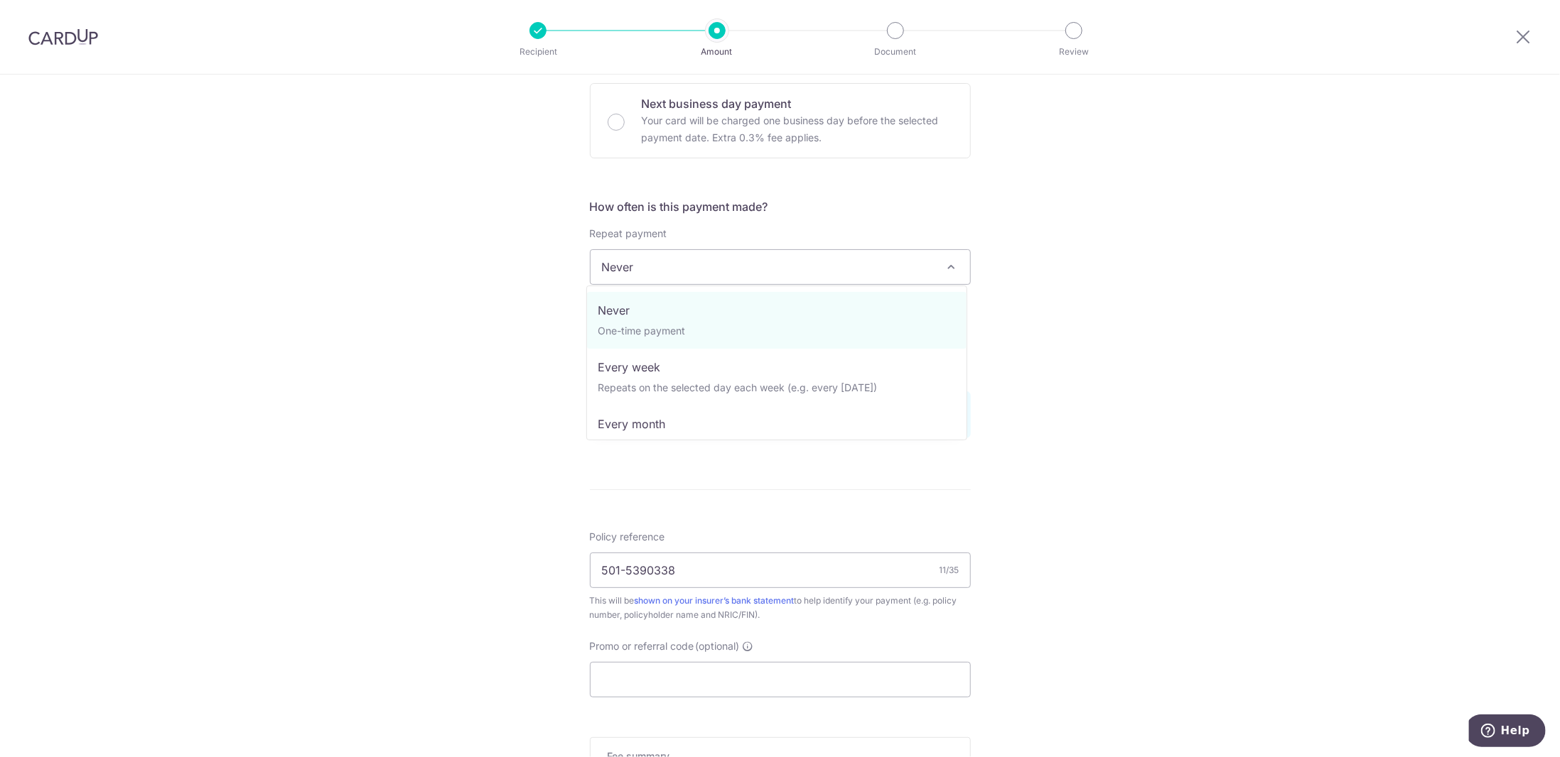
click at [625, 267] on span "Never" at bounding box center [779, 267] width 379 height 34
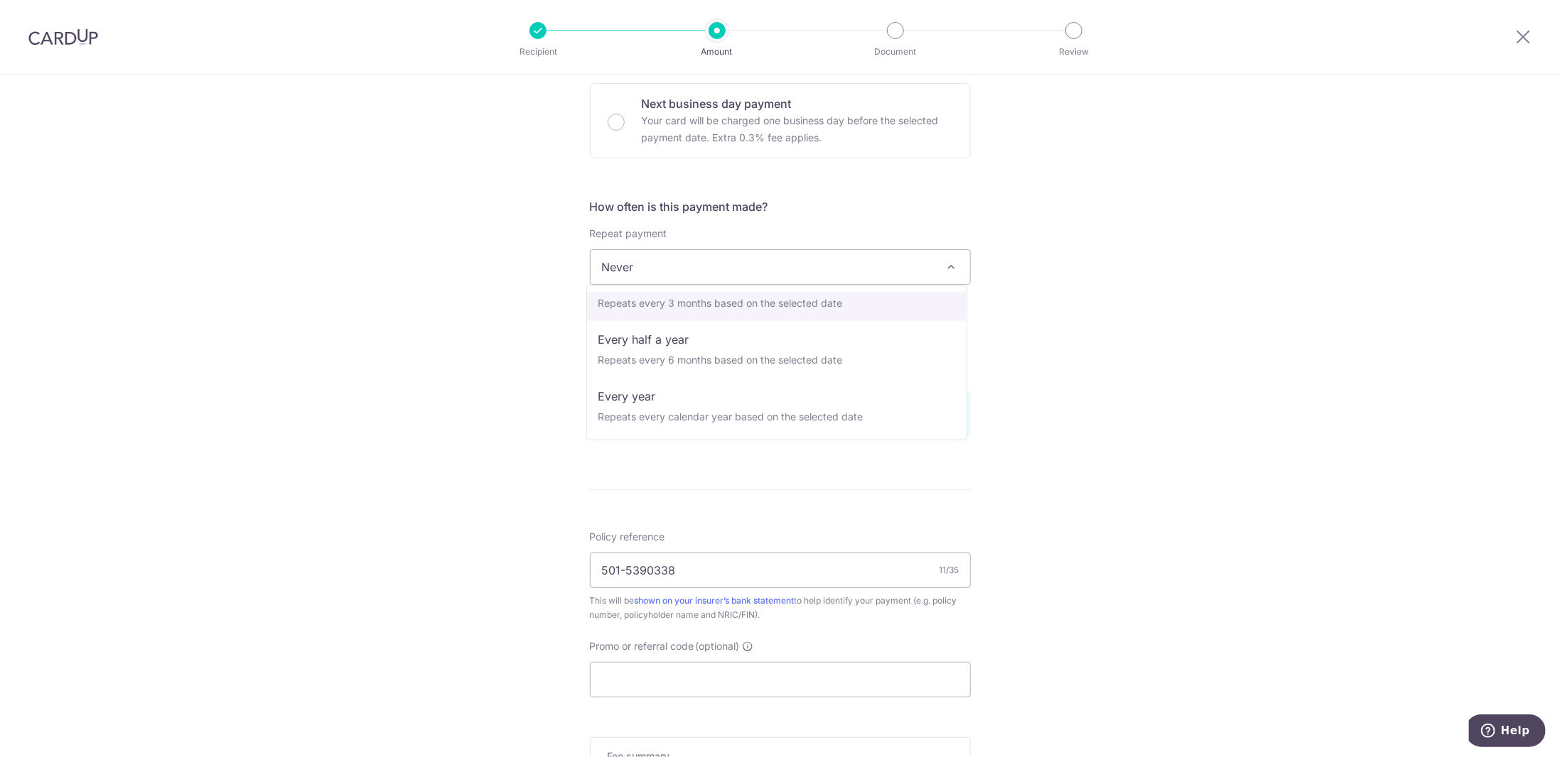
scroll to position [199, 0]
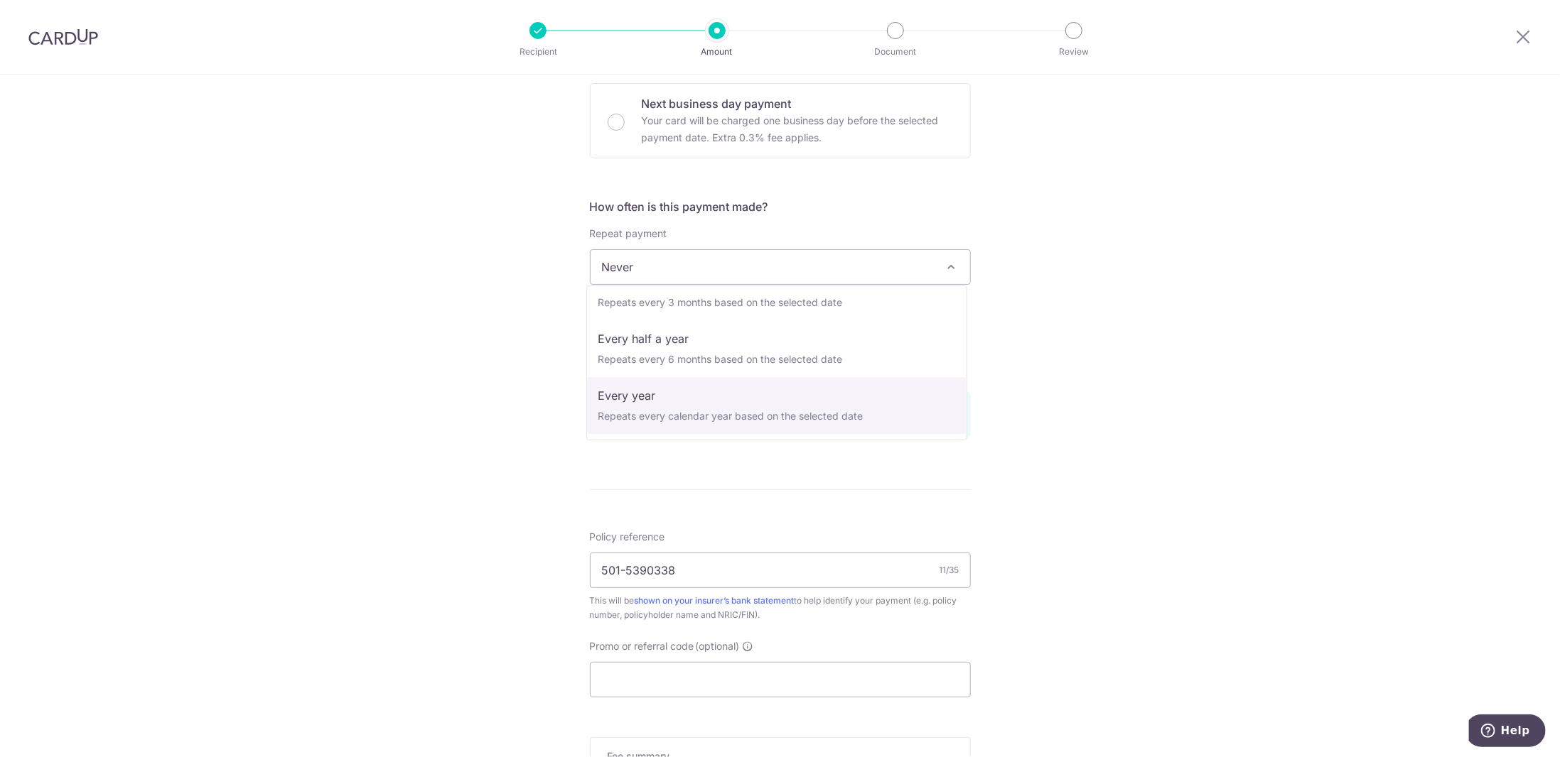
select select "6"
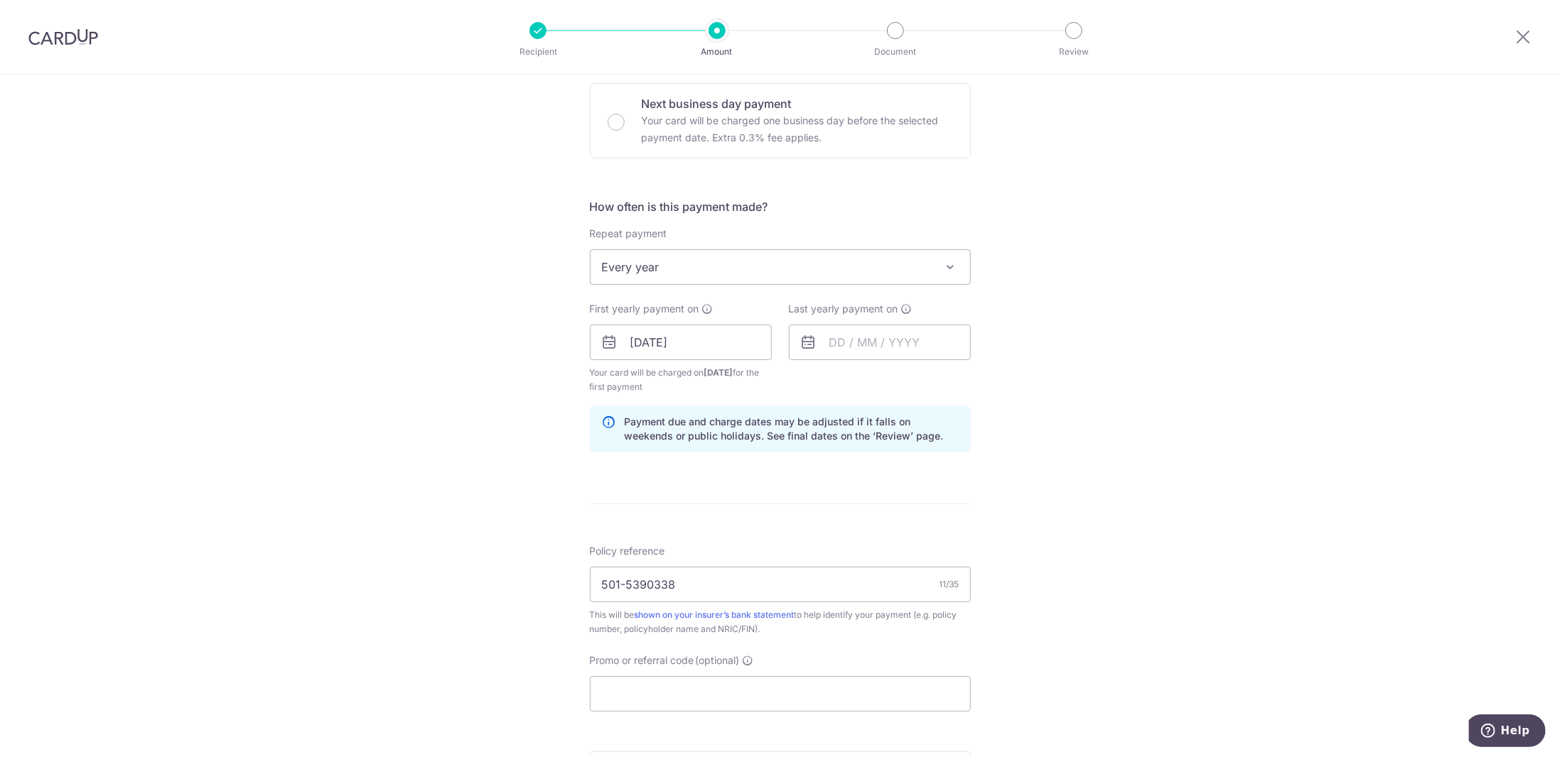
scroll to position [568, 0]
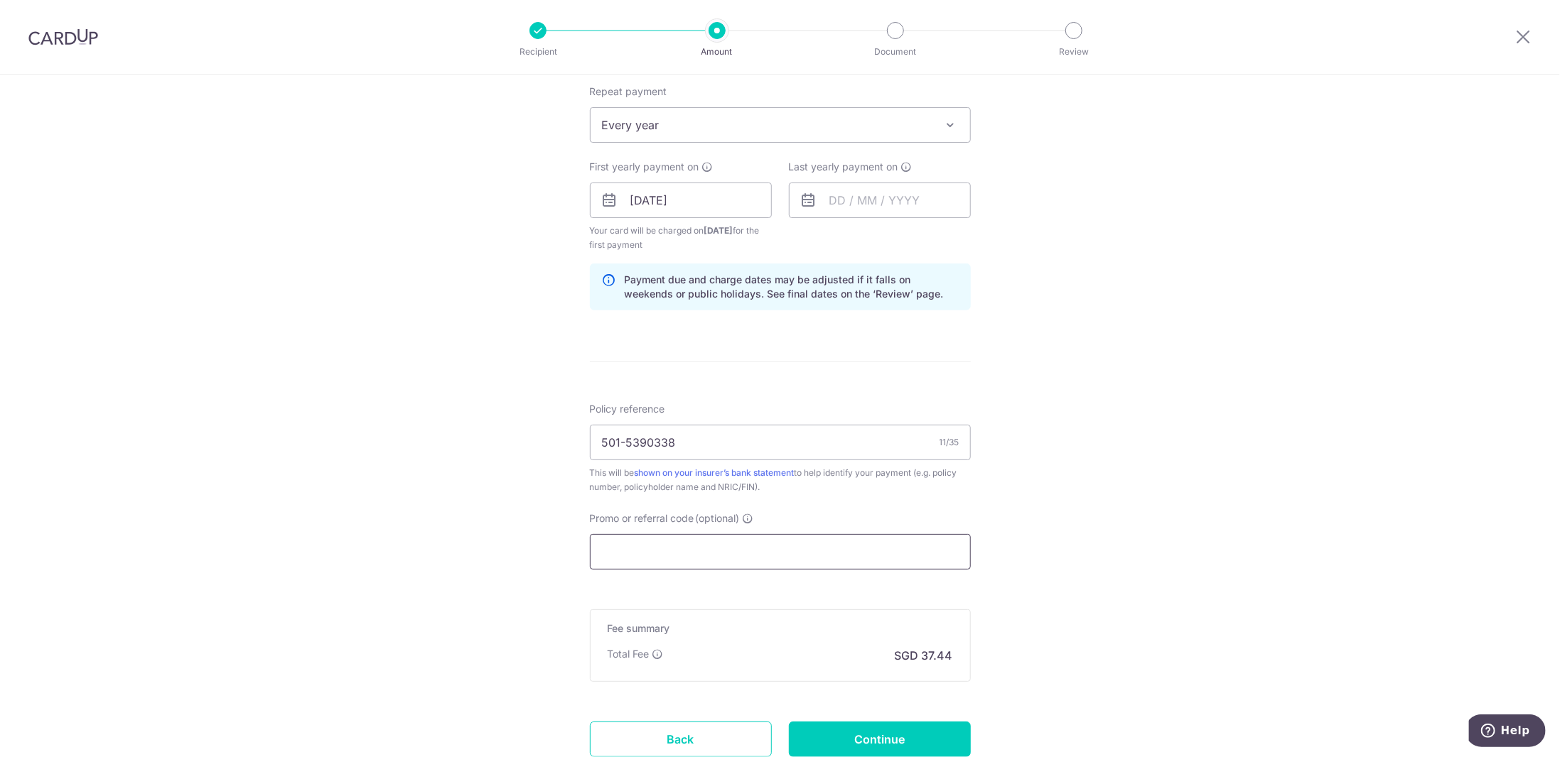
click at [667, 566] on input "Promo or referral code (optional)" at bounding box center [780, 552] width 381 height 36
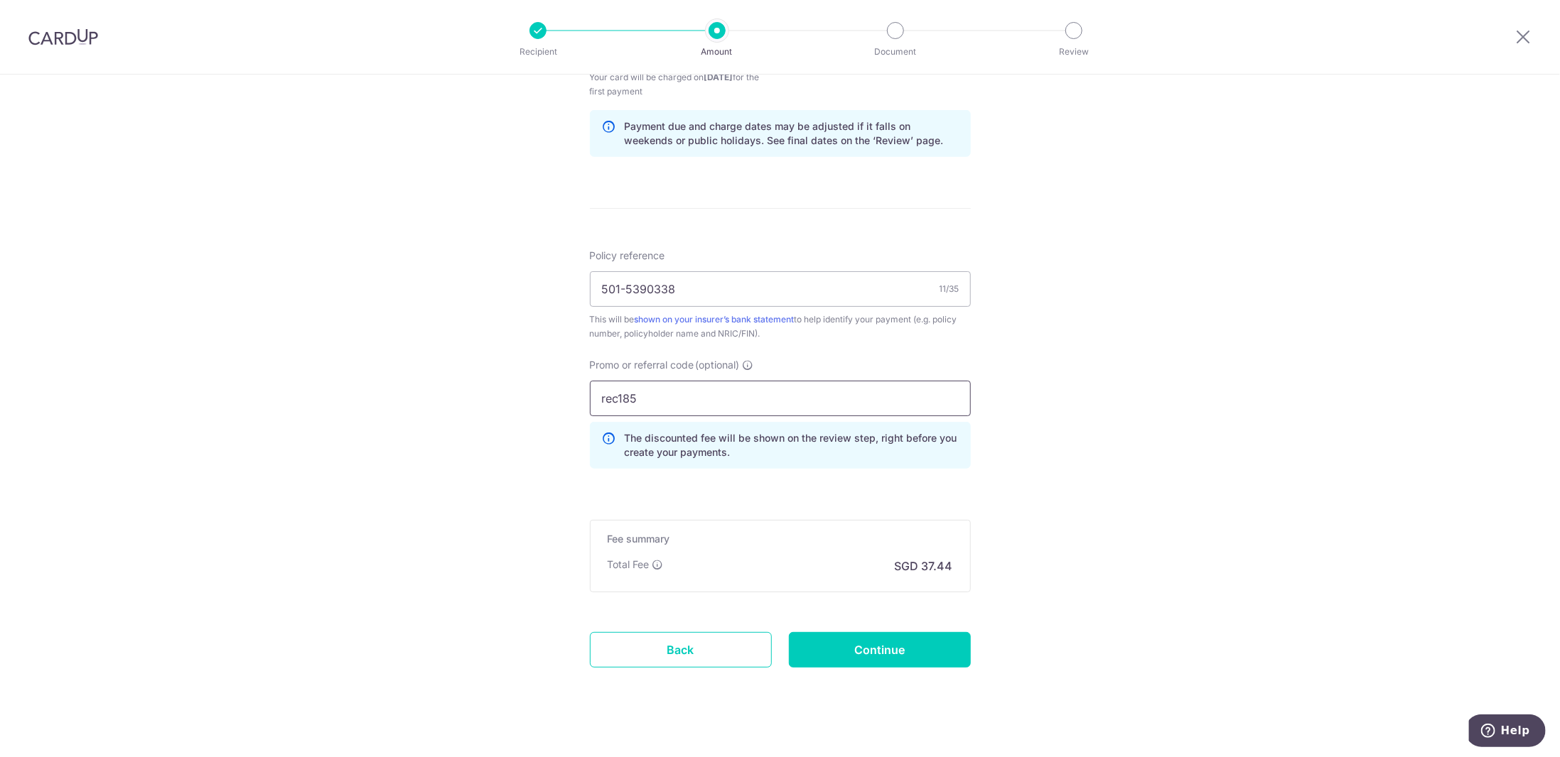
scroll to position [734, 0]
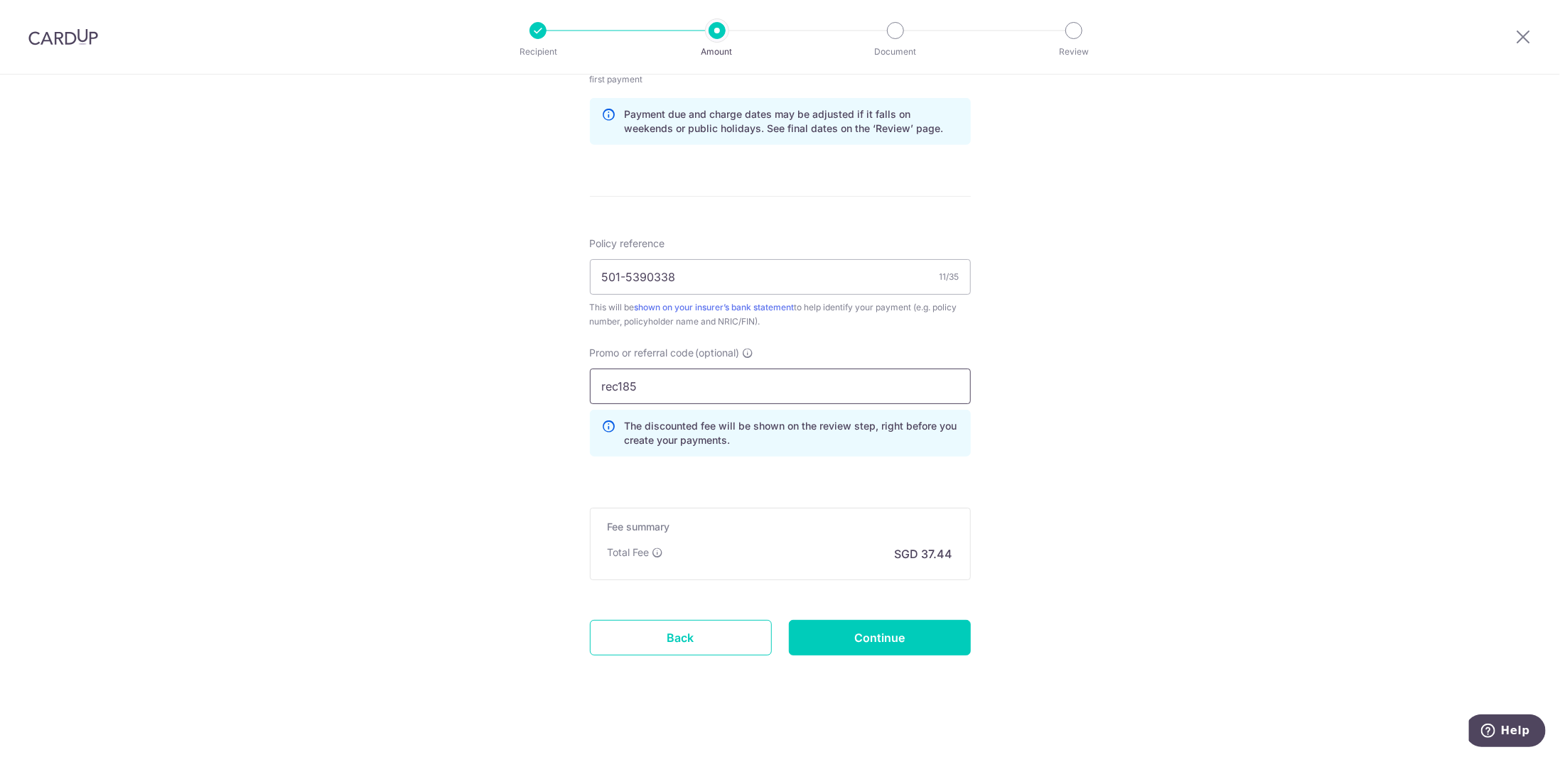
type input "rec185"
click at [833, 629] on input "Continue" at bounding box center [880, 638] width 182 height 36
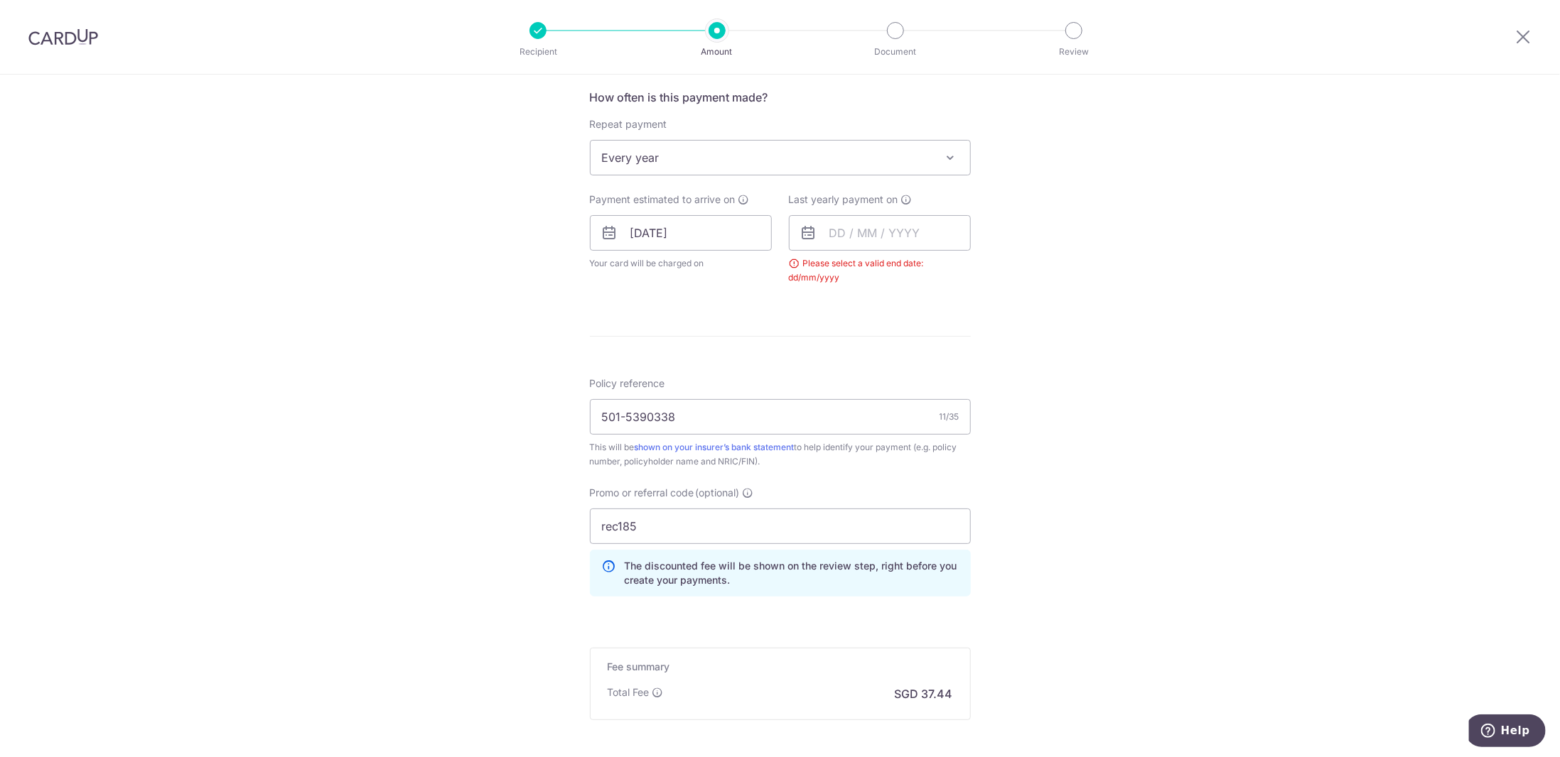
scroll to position [534, 0]
click at [859, 225] on input "text" at bounding box center [880, 235] width 182 height 36
click at [992, 275] on link "Next" at bounding box center [989, 272] width 17 height 17
click at [941, 267] on select "2025 2026 2027 2028 2029 2030 2031 2032 2033 2034 2035" at bounding box center [936, 272] width 38 height 11
click at [815, 275] on link "Prev" at bounding box center [814, 272] width 17 height 17
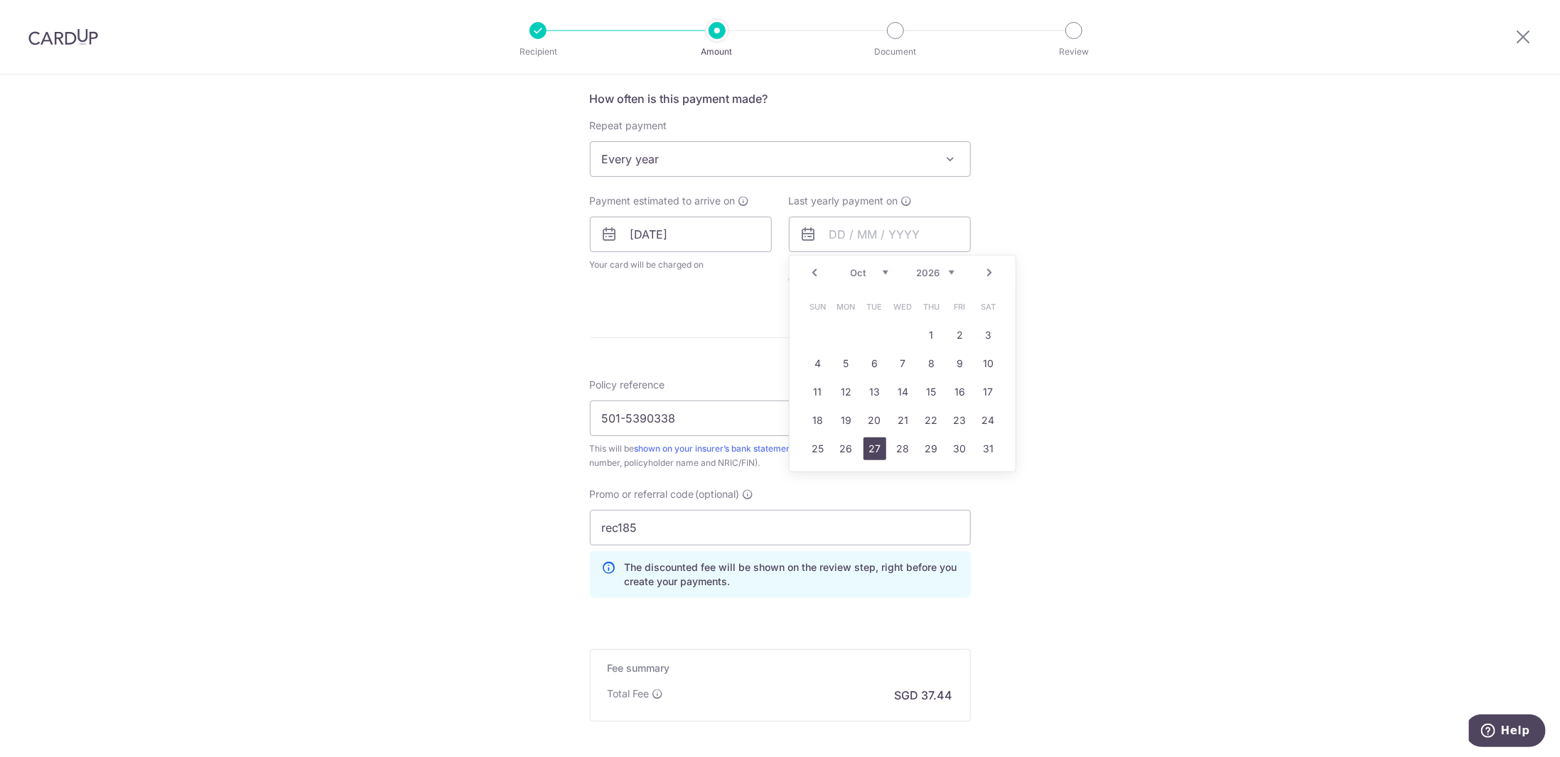
click at [863, 441] on link "27" at bounding box center [874, 449] width 23 height 23
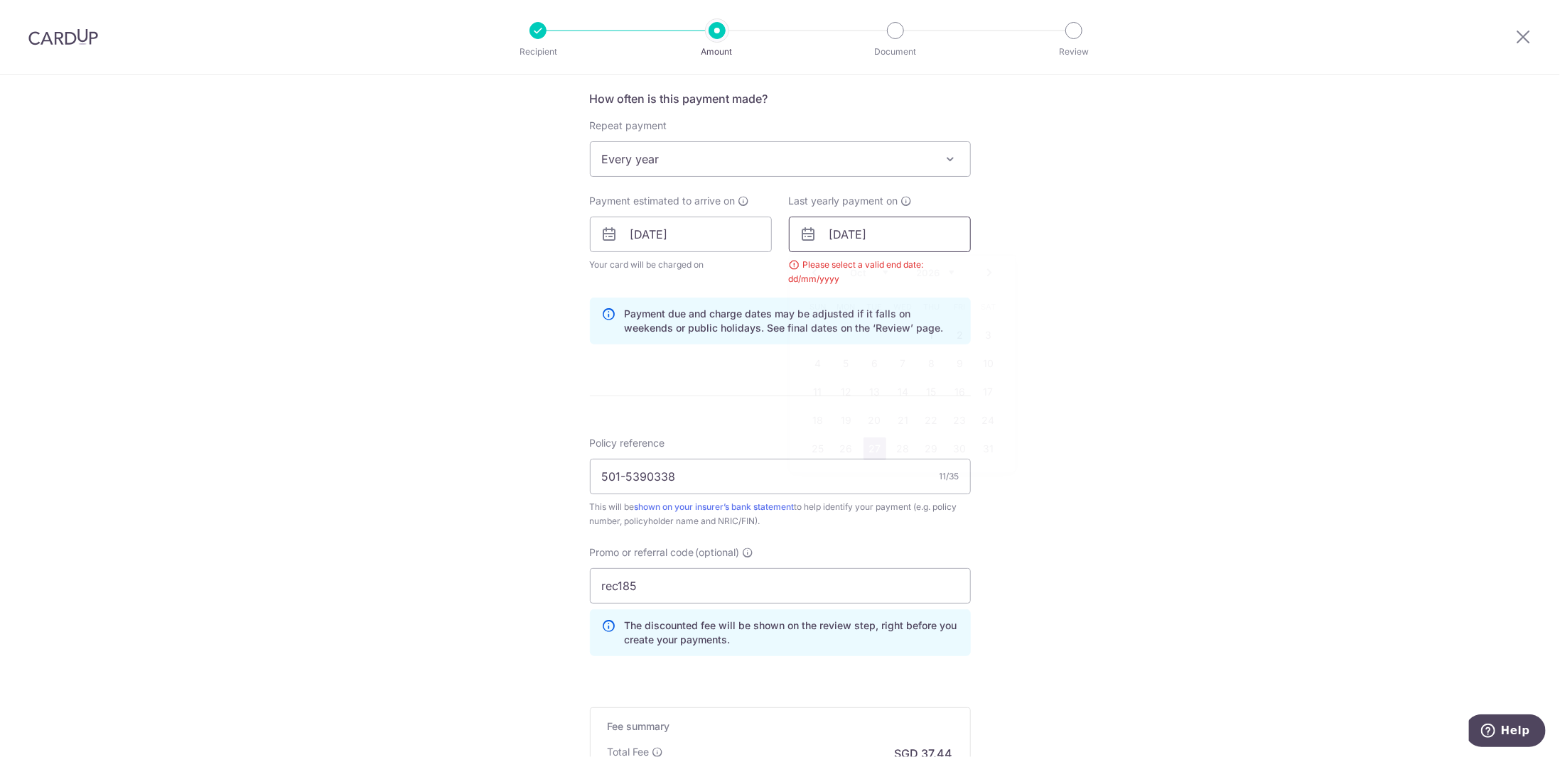
click at [845, 236] on input "[DATE]" at bounding box center [880, 235] width 182 height 36
click at [902, 453] on link "28" at bounding box center [903, 449] width 23 height 23
click at [863, 232] on input "28/10/2026" at bounding box center [880, 235] width 182 height 36
click at [922, 273] on select "2025 2026 2027 2028 2029 2030 2031 2032 2033 2034 2035" at bounding box center [936, 272] width 38 height 11
click at [875, 272] on select "Oct Nov Dec" at bounding box center [870, 272] width 38 height 11
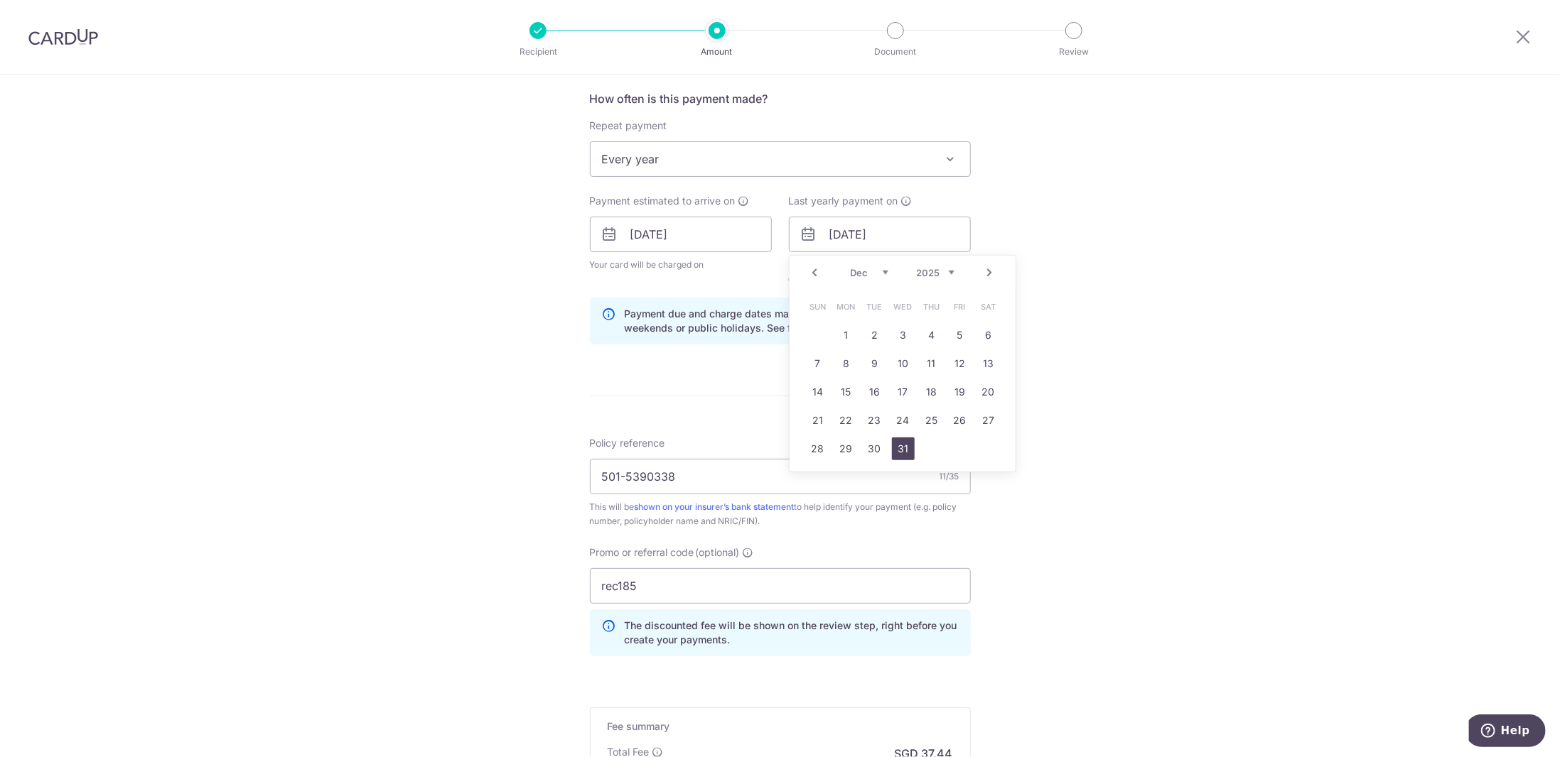
click at [907, 445] on link "31" at bounding box center [903, 449] width 23 height 23
type input "31/12/2025"
click at [635, 156] on span "Every year" at bounding box center [779, 159] width 379 height 34
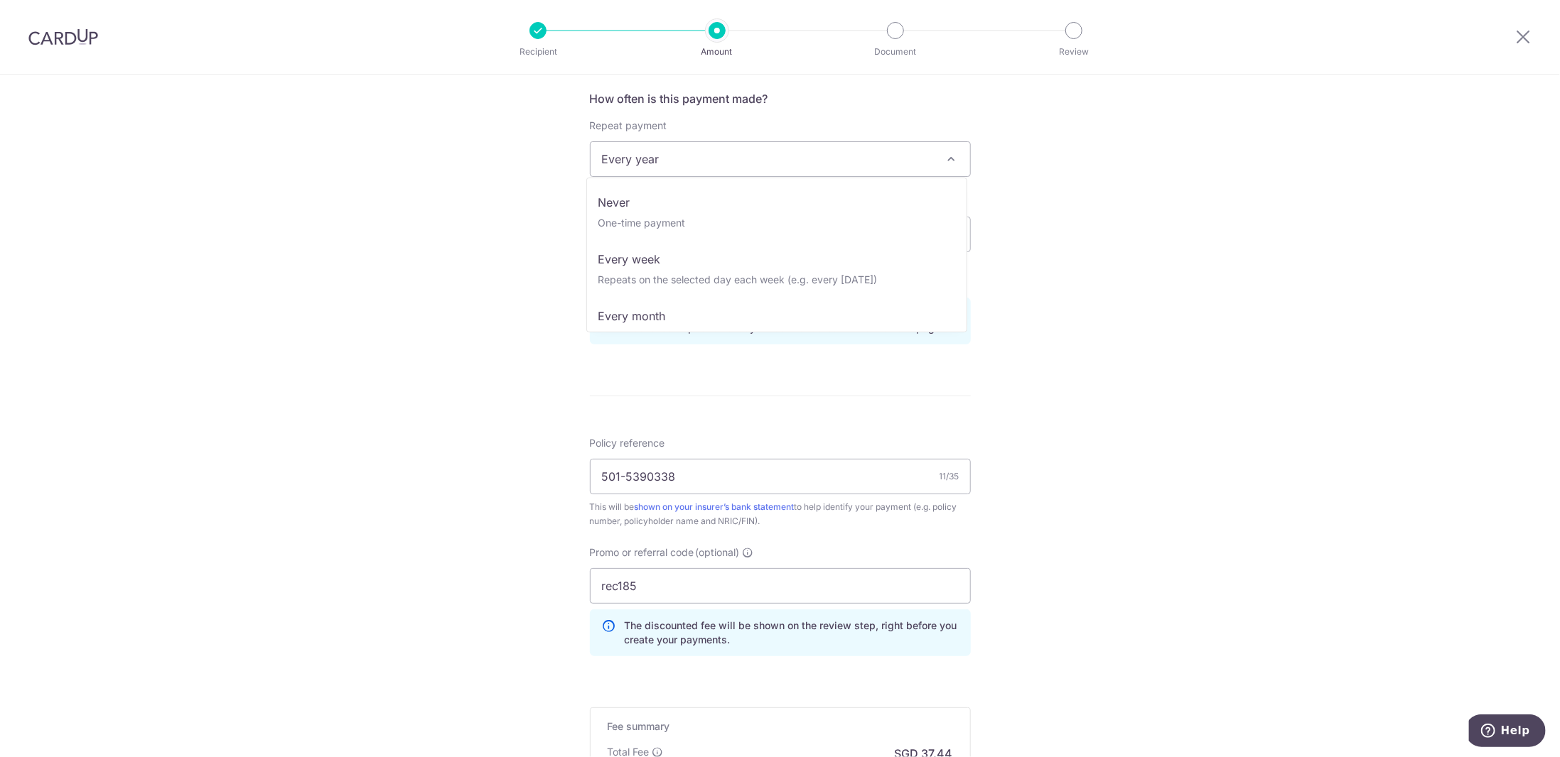
scroll to position [171, 0]
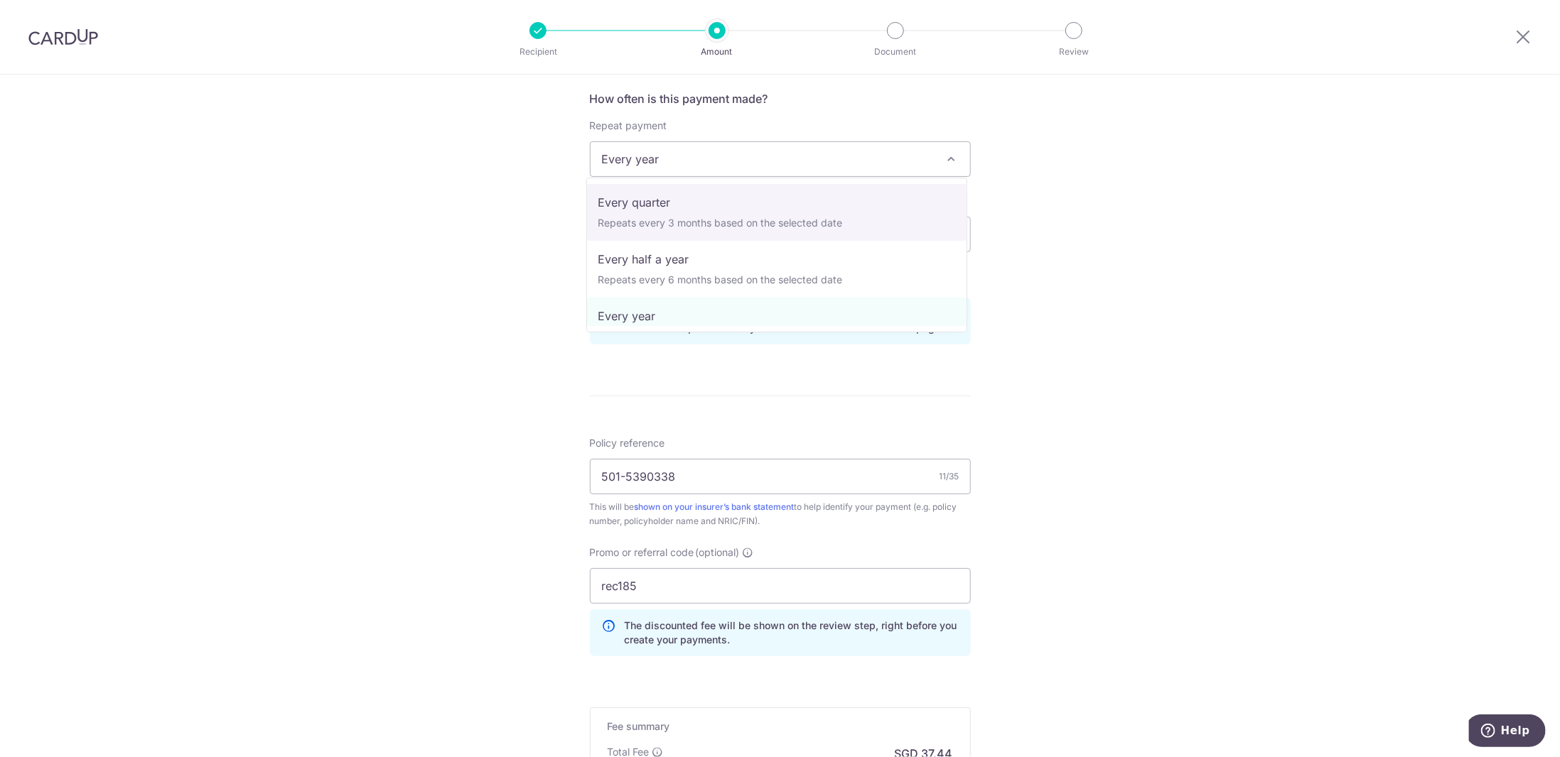
select select "4"
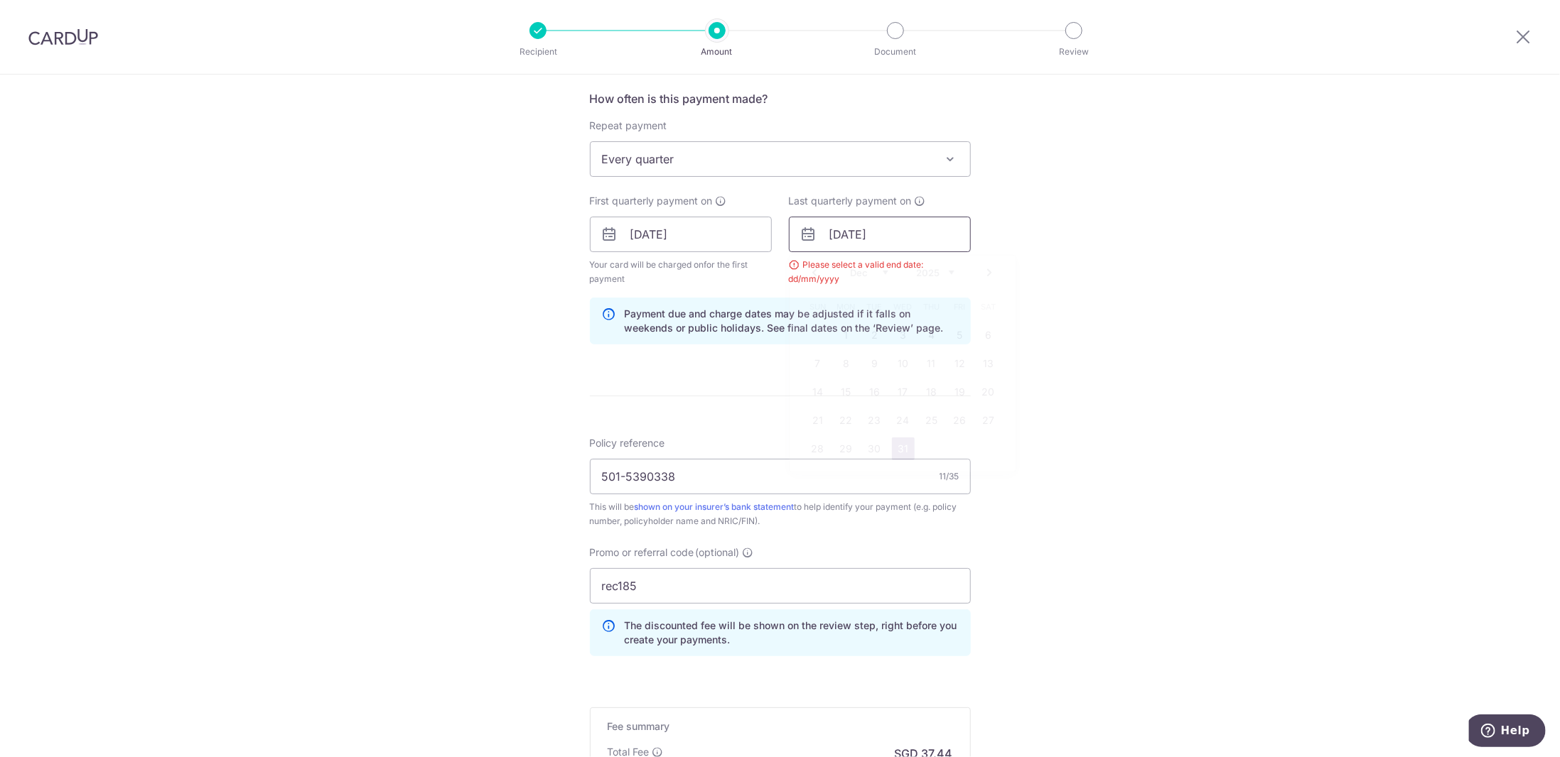
click at [877, 225] on input "31/12/2025" at bounding box center [880, 235] width 182 height 36
click at [725, 363] on form "Enter payment amount SGD 1,440.00 1440.00 Select Card **** 5629 Add credit card…" at bounding box center [780, 264] width 381 height 1261
click at [842, 234] on input "31/12/2025" at bounding box center [880, 235] width 182 height 36
click at [853, 447] on link "29" at bounding box center [846, 449] width 23 height 23
type input "29/12/2025"
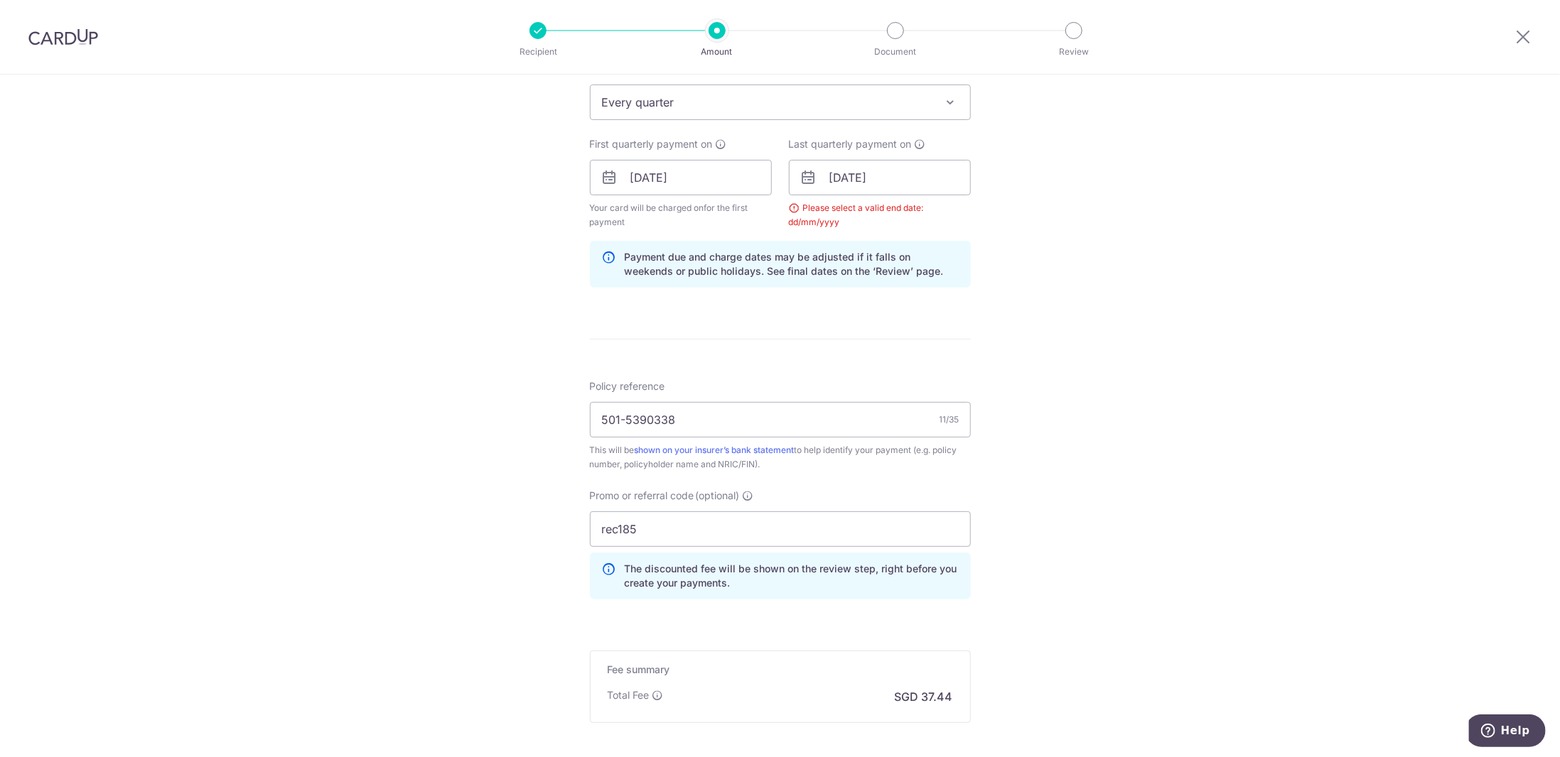
scroll to position [534, 0]
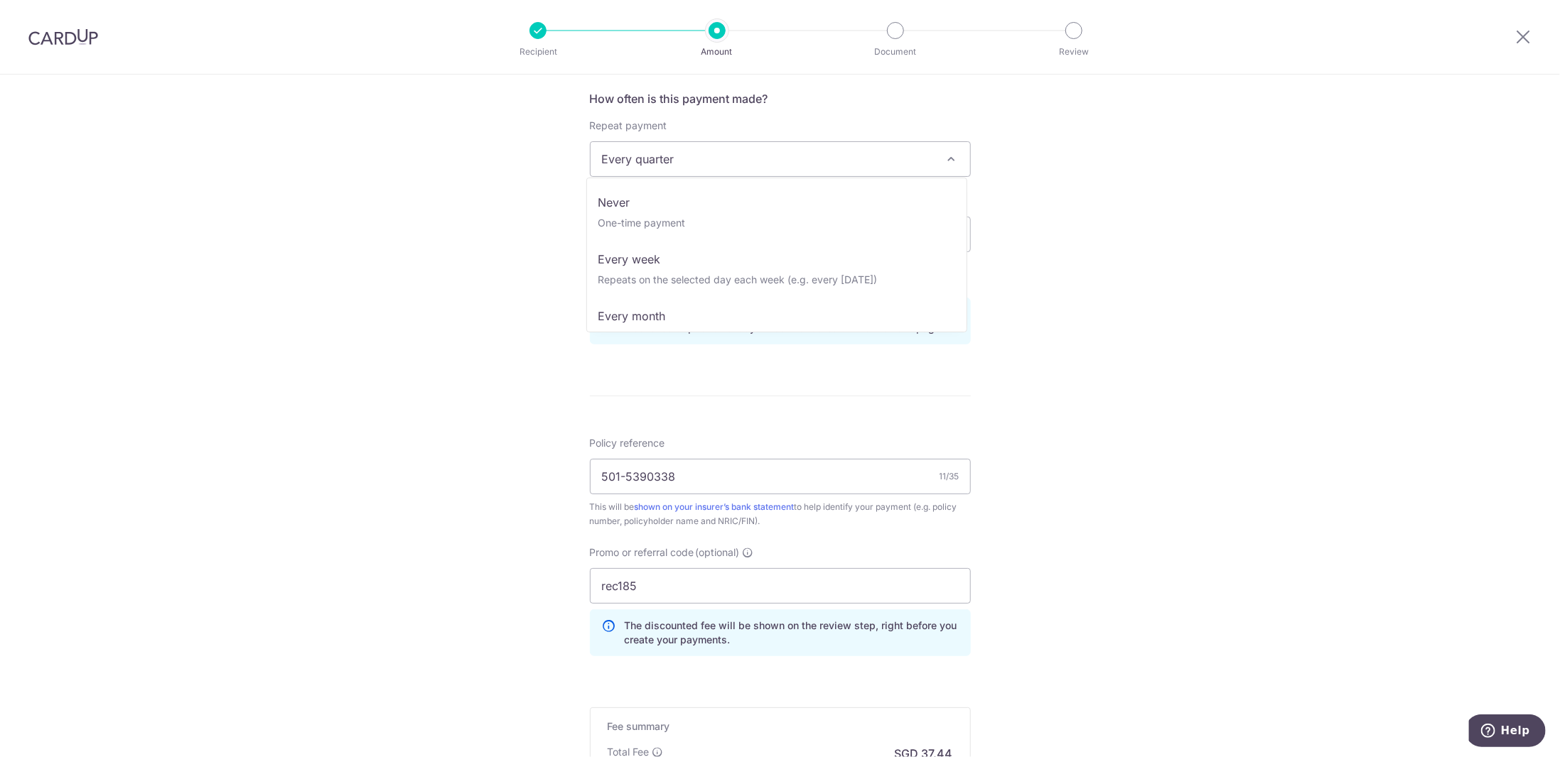
click at [666, 157] on span "Every quarter" at bounding box center [779, 159] width 379 height 34
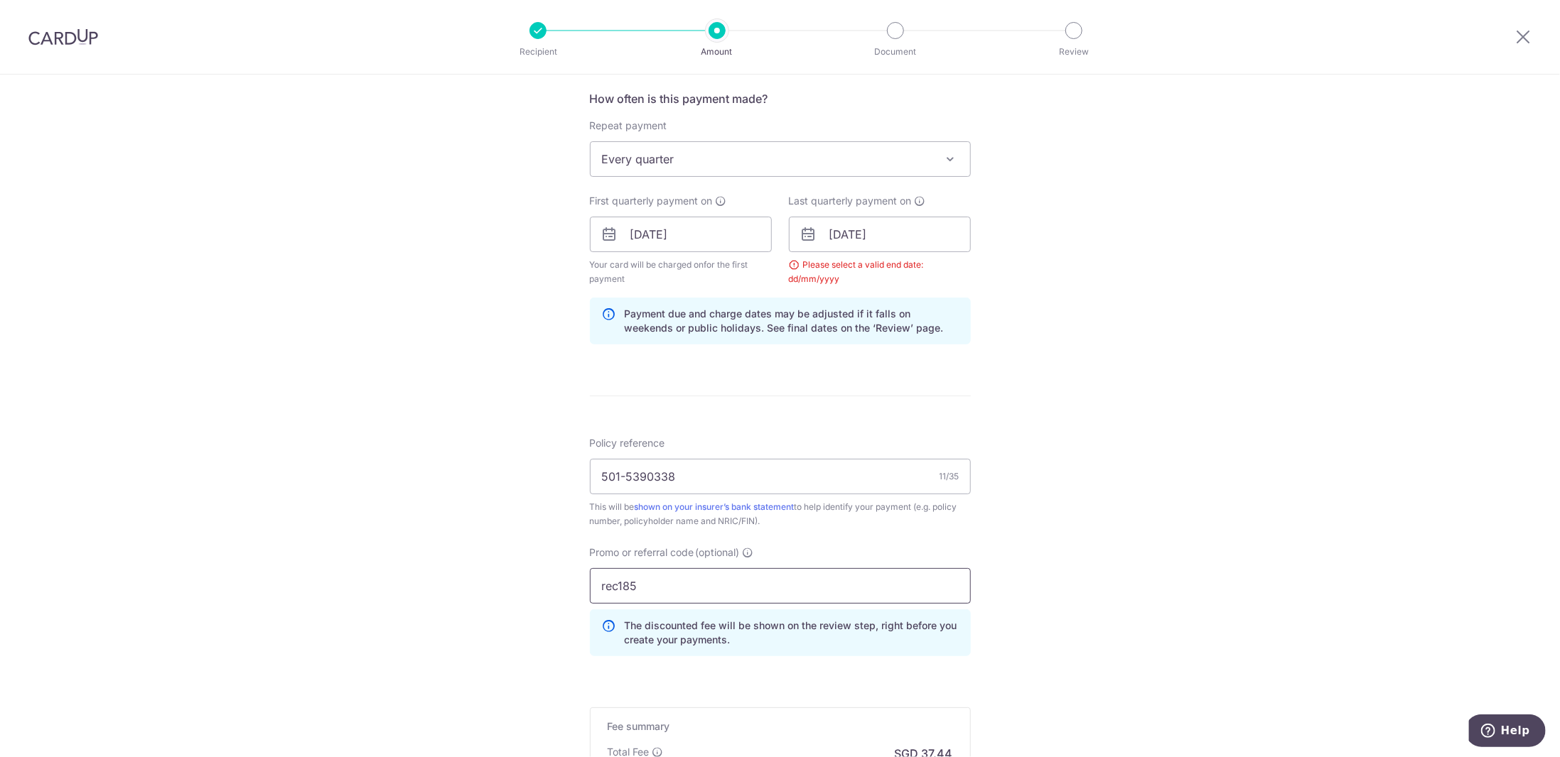
drag, startPoint x: 612, startPoint y: 583, endPoint x: 522, endPoint y: 573, distance: 91.5
click at [527, 574] on div "Tell us more about your payment Enter payment amount SGD 1,440.00 1440.00 Selec…" at bounding box center [780, 251] width 1560 height 1422
type input "REC185"
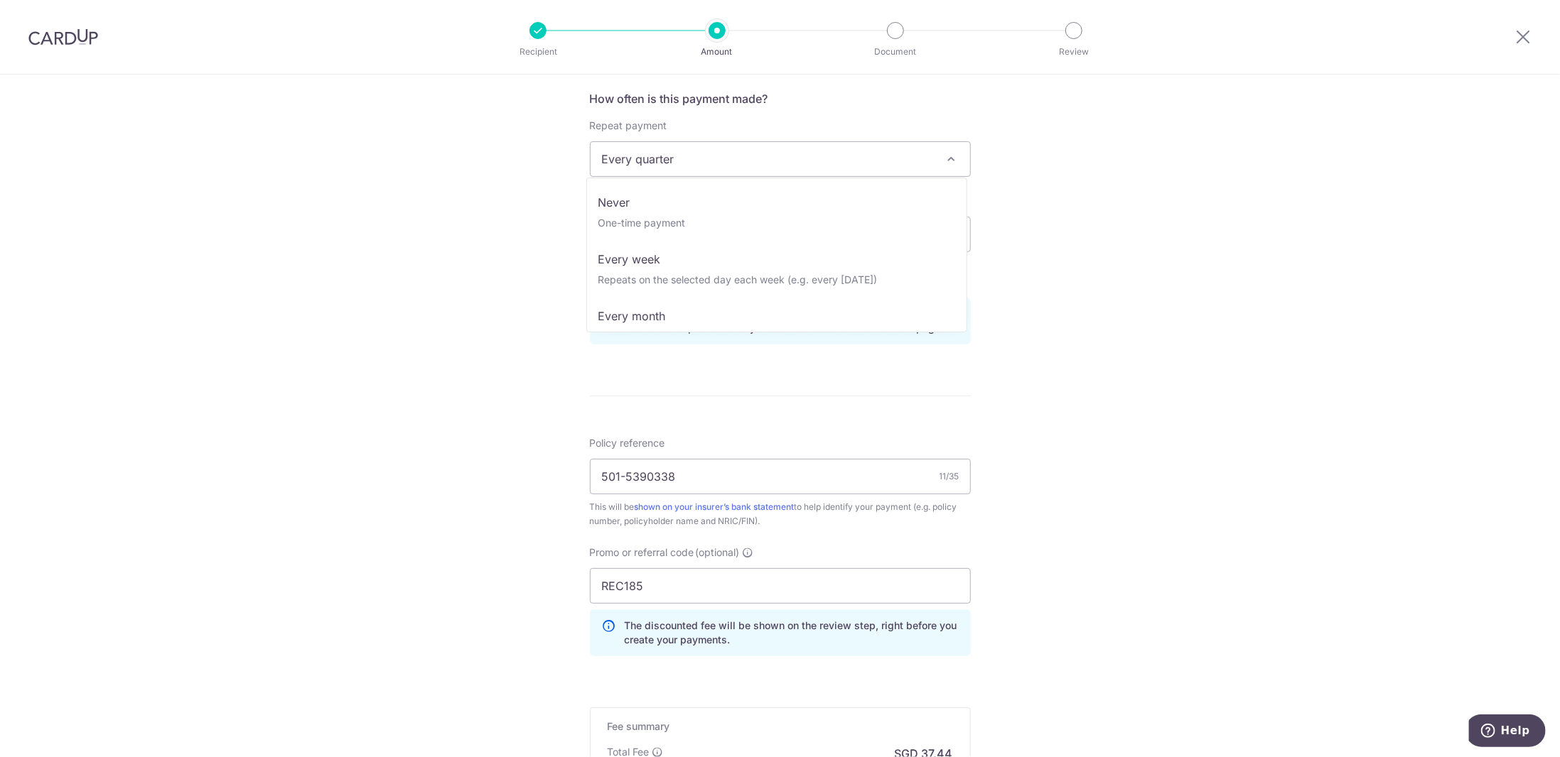
click at [718, 156] on span "Every quarter" at bounding box center [779, 159] width 379 height 34
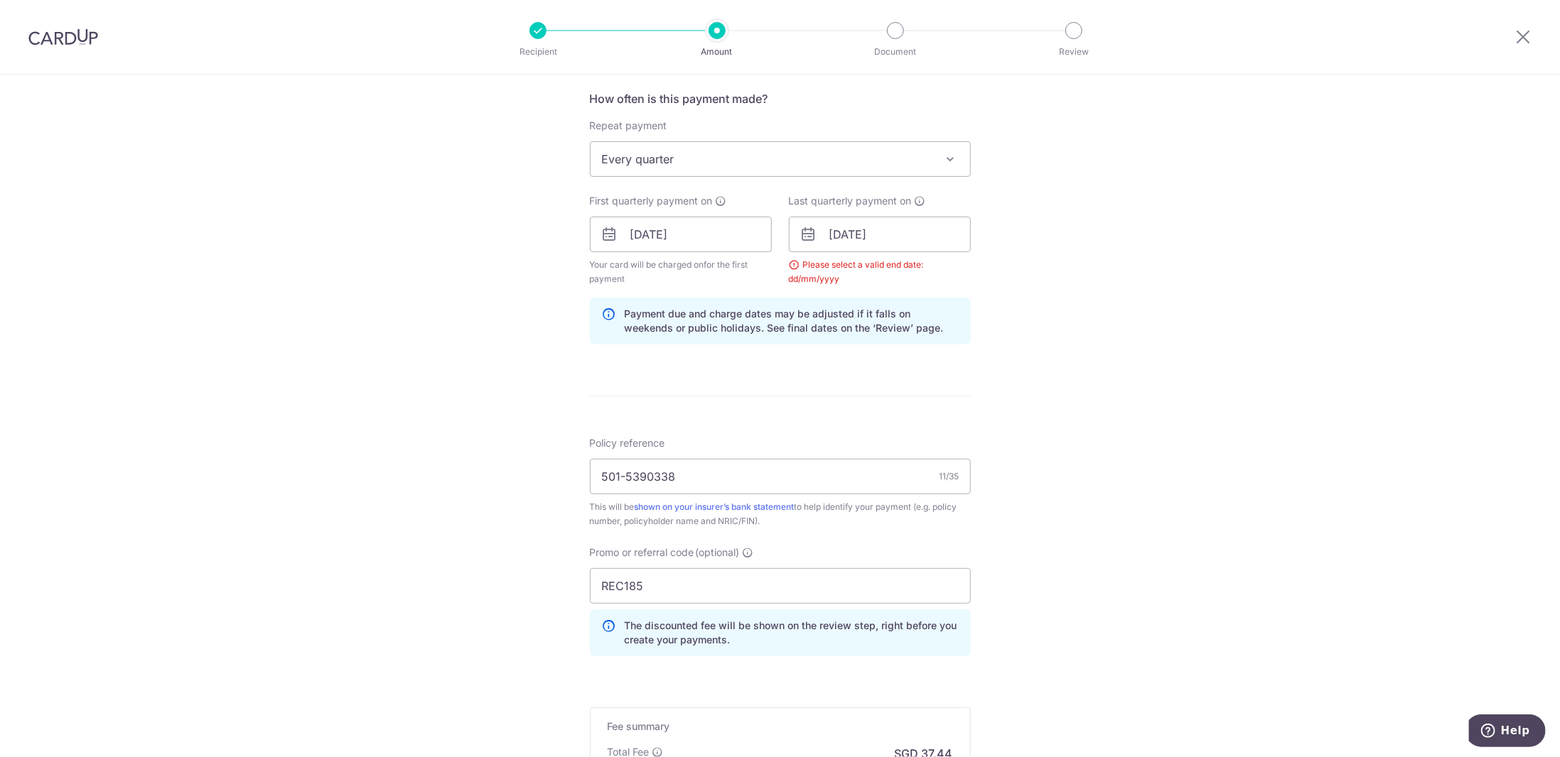
click at [625, 128] on label "Repeat payment" at bounding box center [628, 126] width 77 height 14
click at [635, 143] on span "Every quarter" at bounding box center [779, 159] width 379 height 34
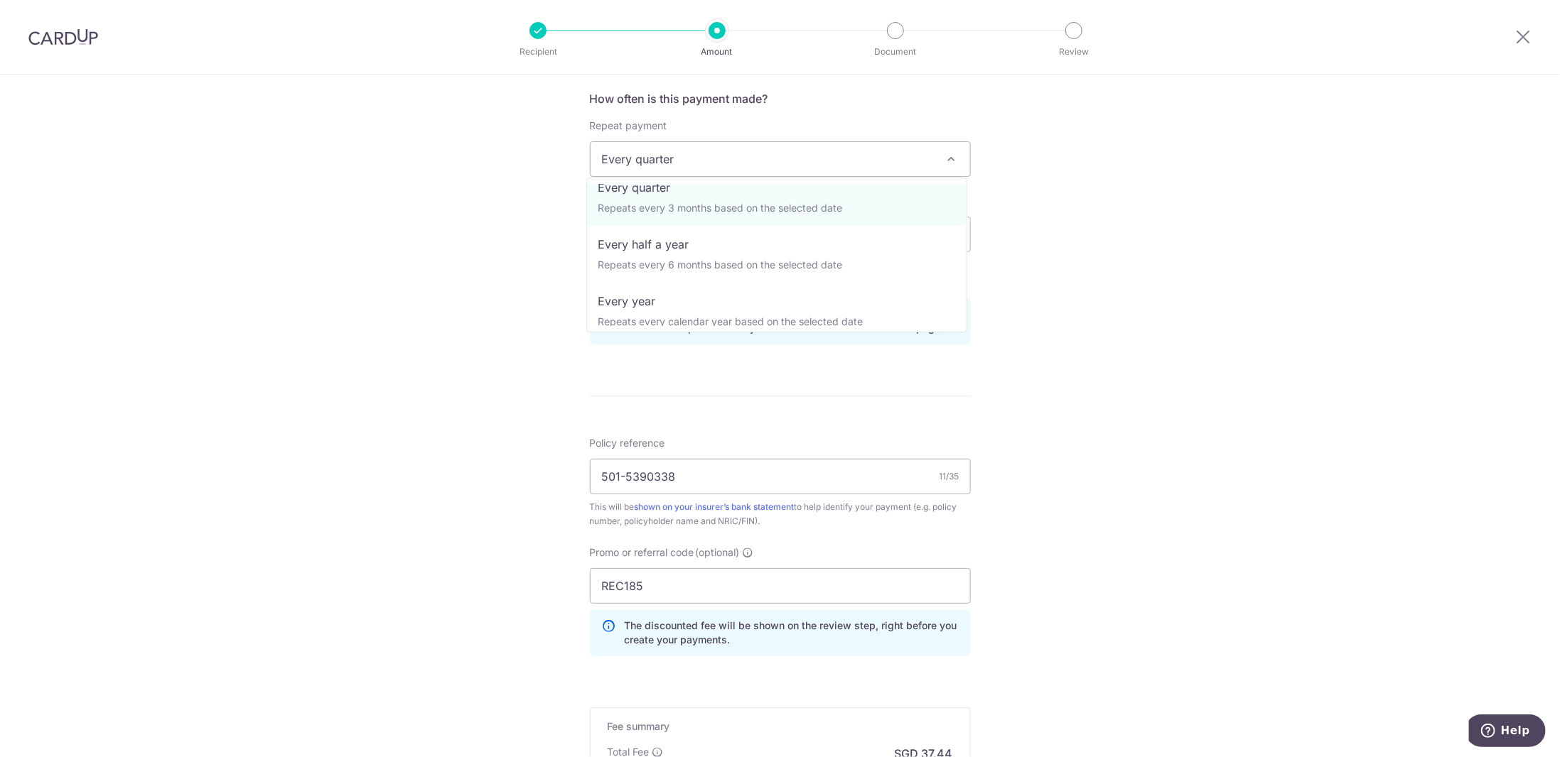
scroll to position [199, 0]
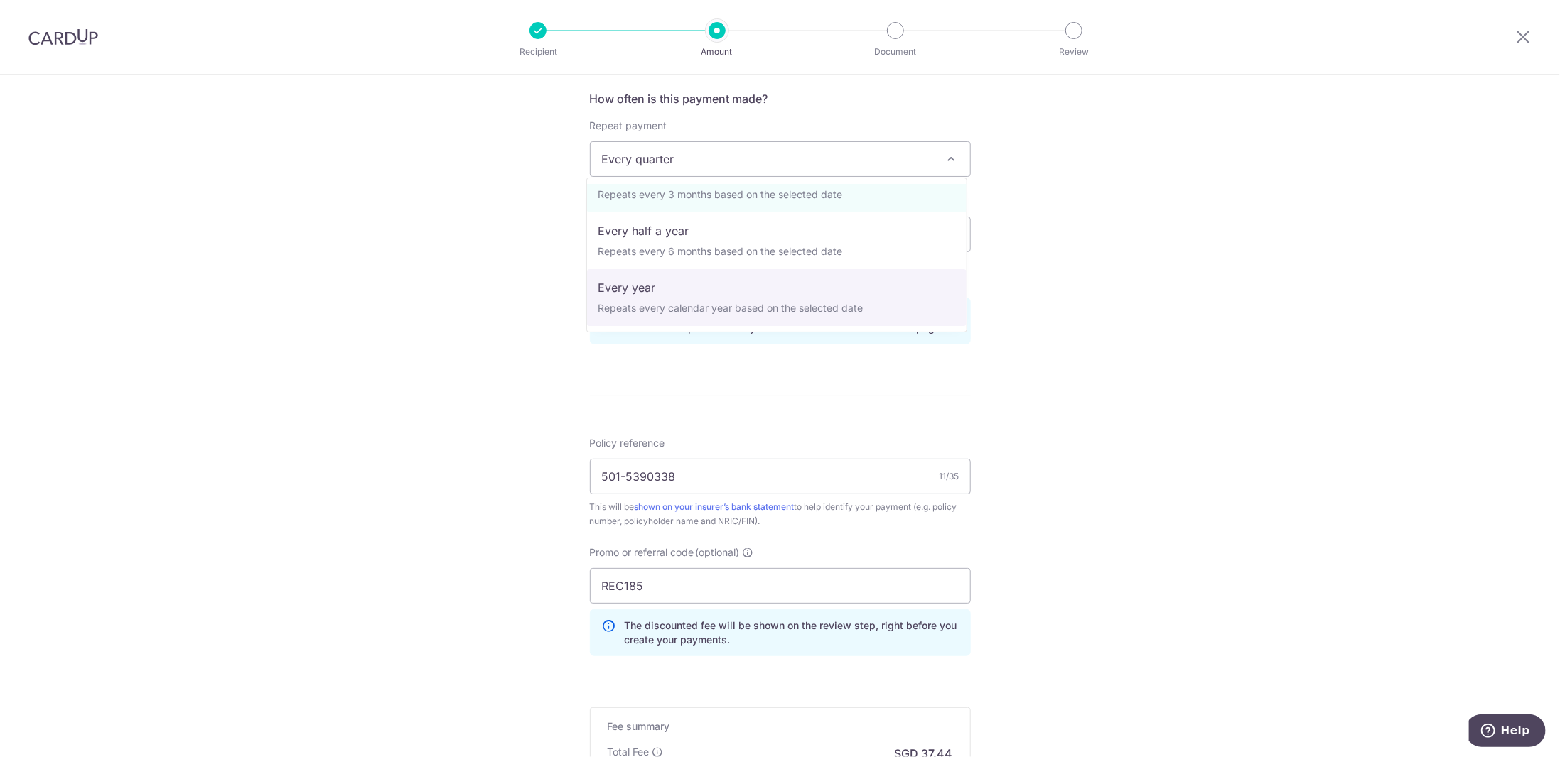
select select "6"
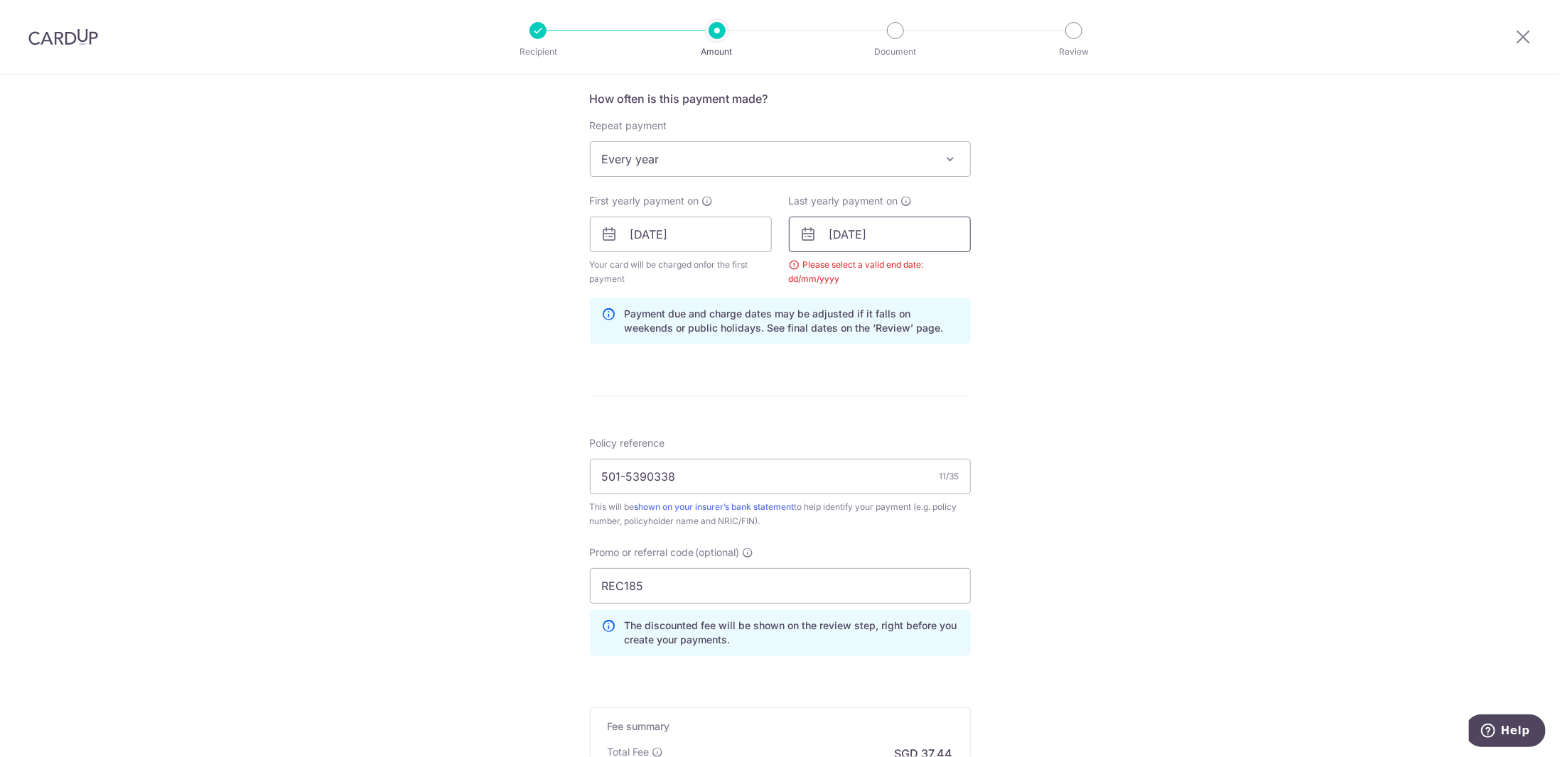
click at [889, 235] on input "29/12/2025" at bounding box center [880, 235] width 182 height 36
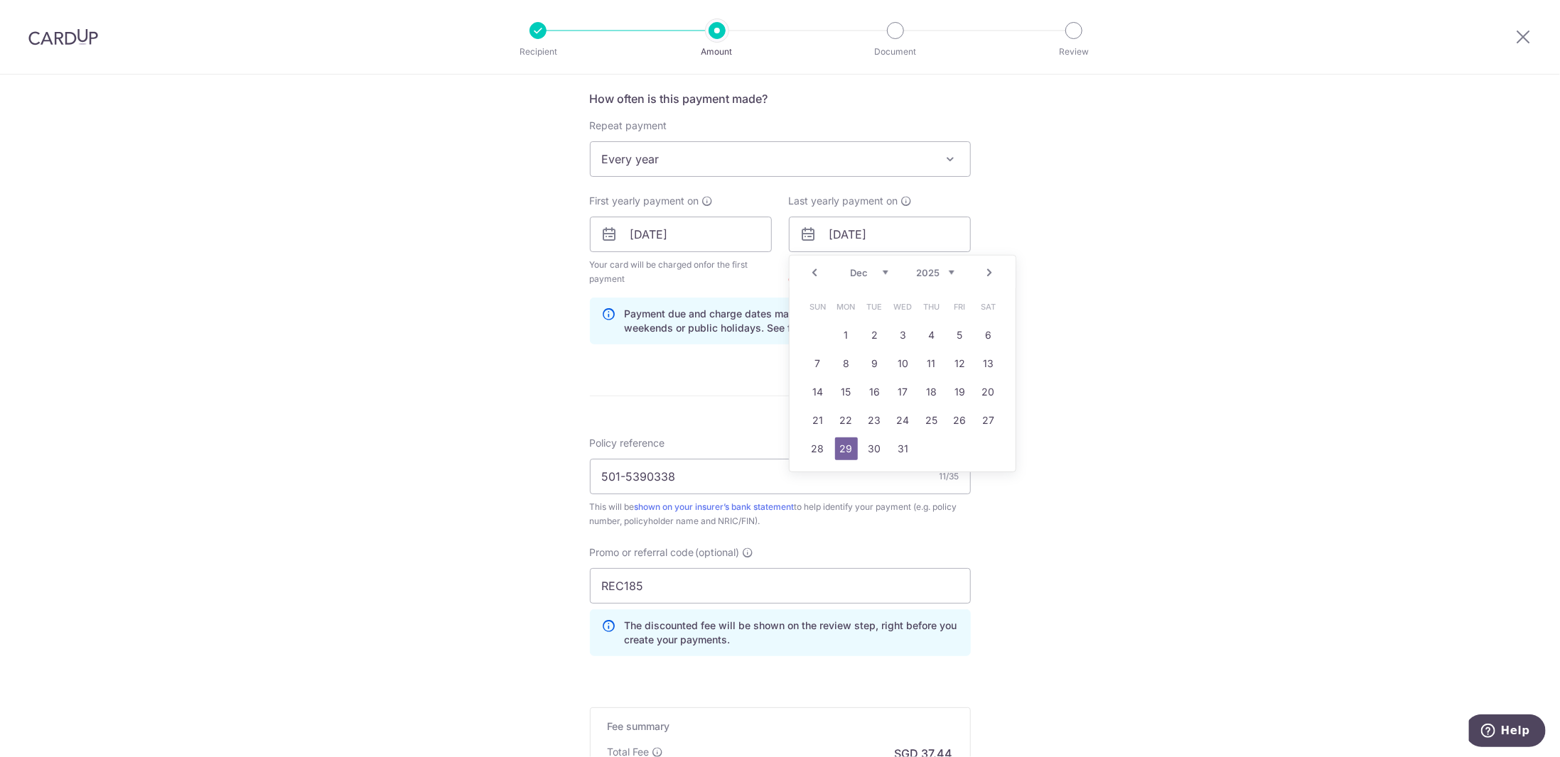
click at [946, 267] on select "2025 2026 2027 2028 2029 2030 2031 2032 2033 2034 2035" at bounding box center [936, 272] width 38 height 11
click at [924, 453] on link "31" at bounding box center [931, 449] width 23 height 23
type input "31/12/2026"
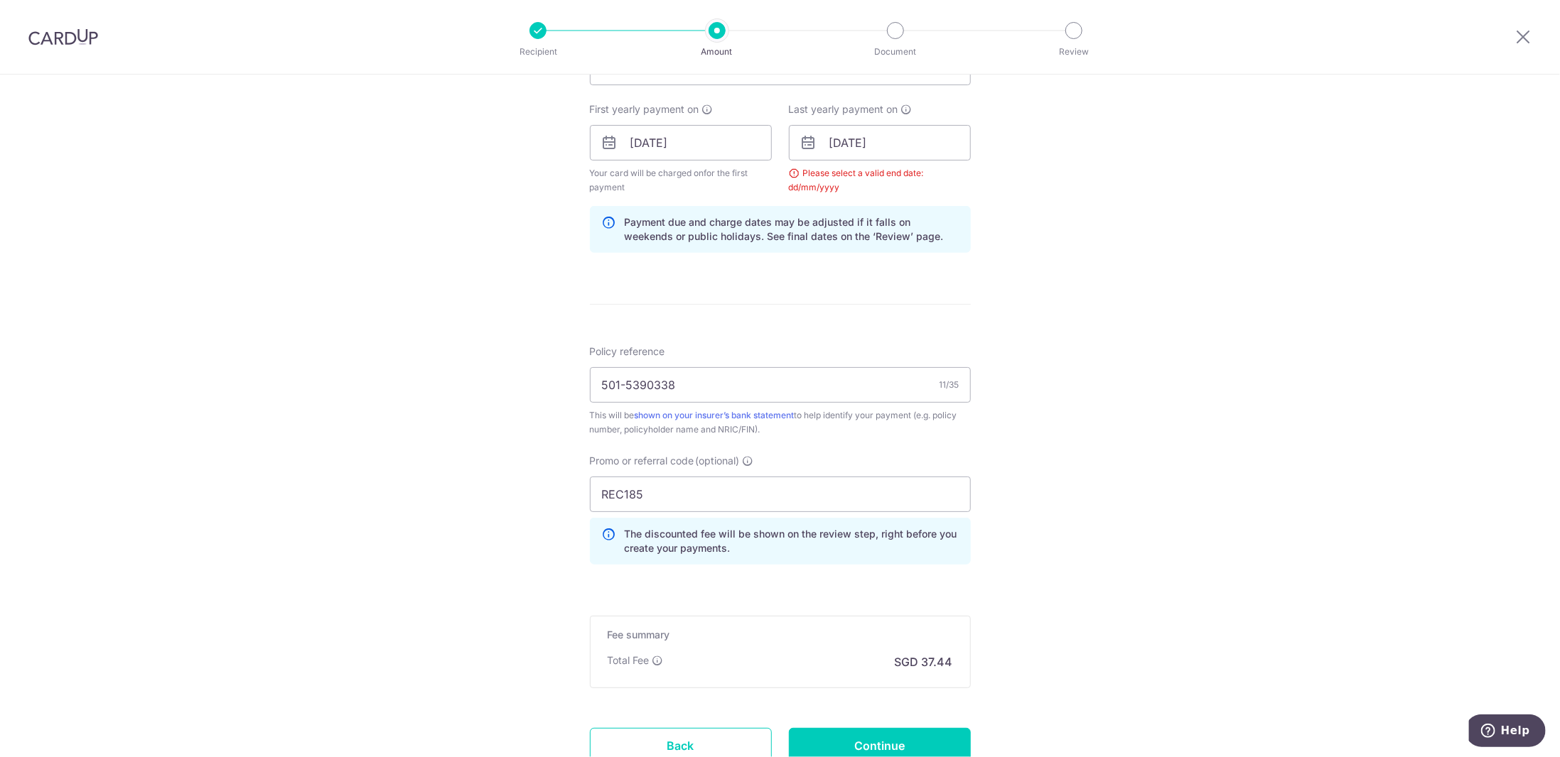
scroll to position [734, 0]
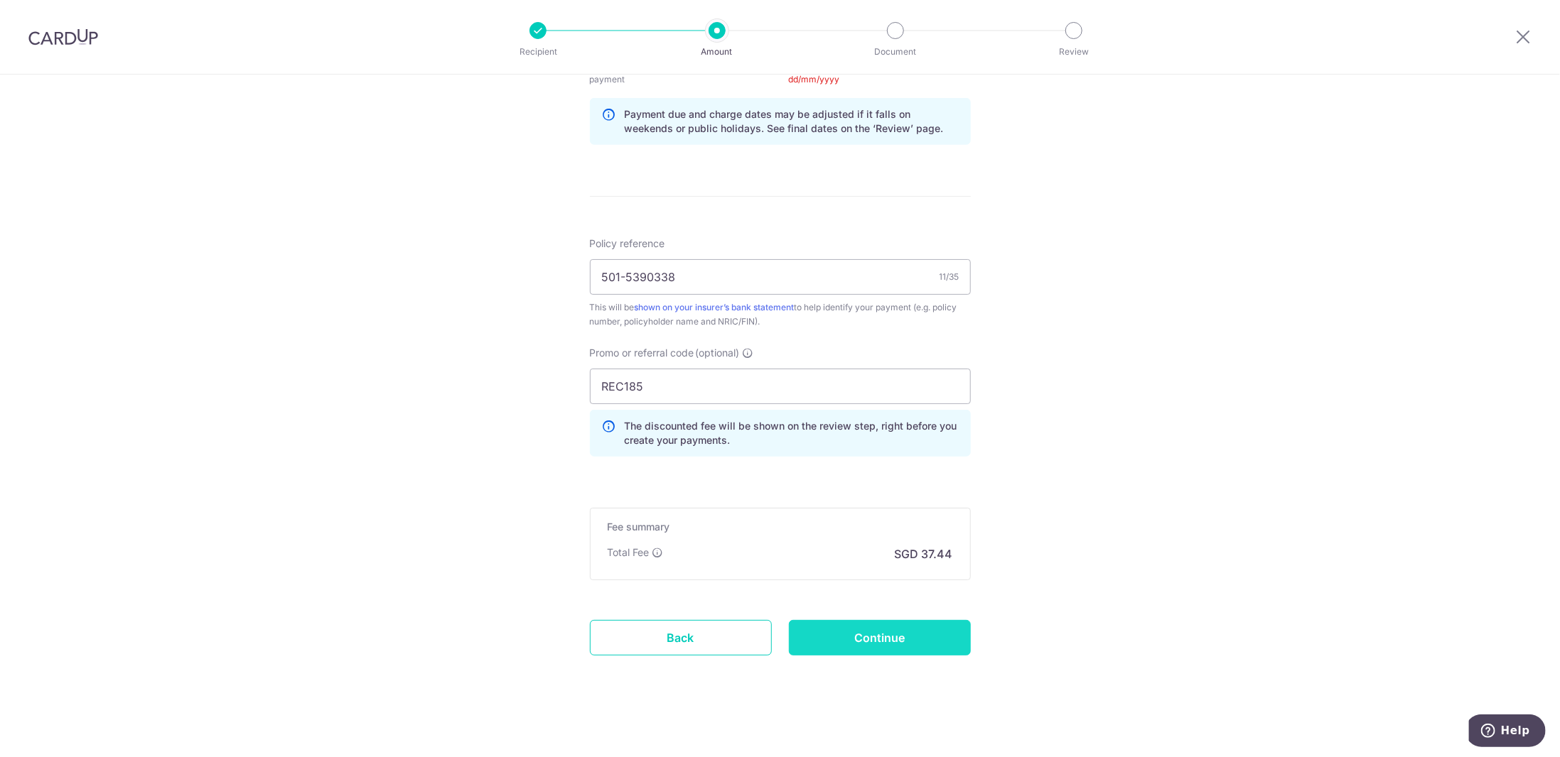
click at [853, 647] on input "Continue" at bounding box center [880, 638] width 182 height 36
click at [849, 639] on div "Continue" at bounding box center [879, 638] width 199 height 36
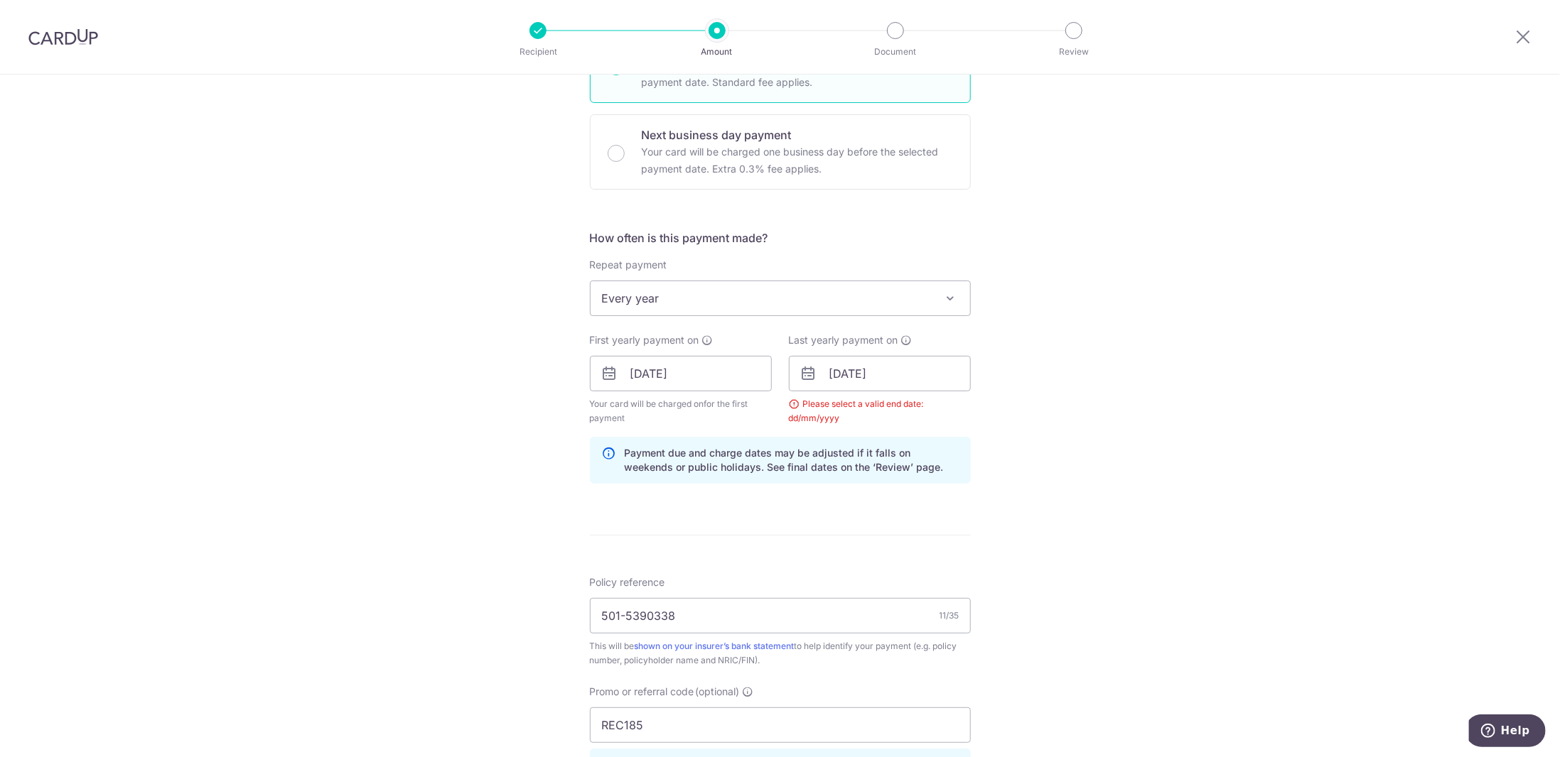
scroll to position [379, 0]
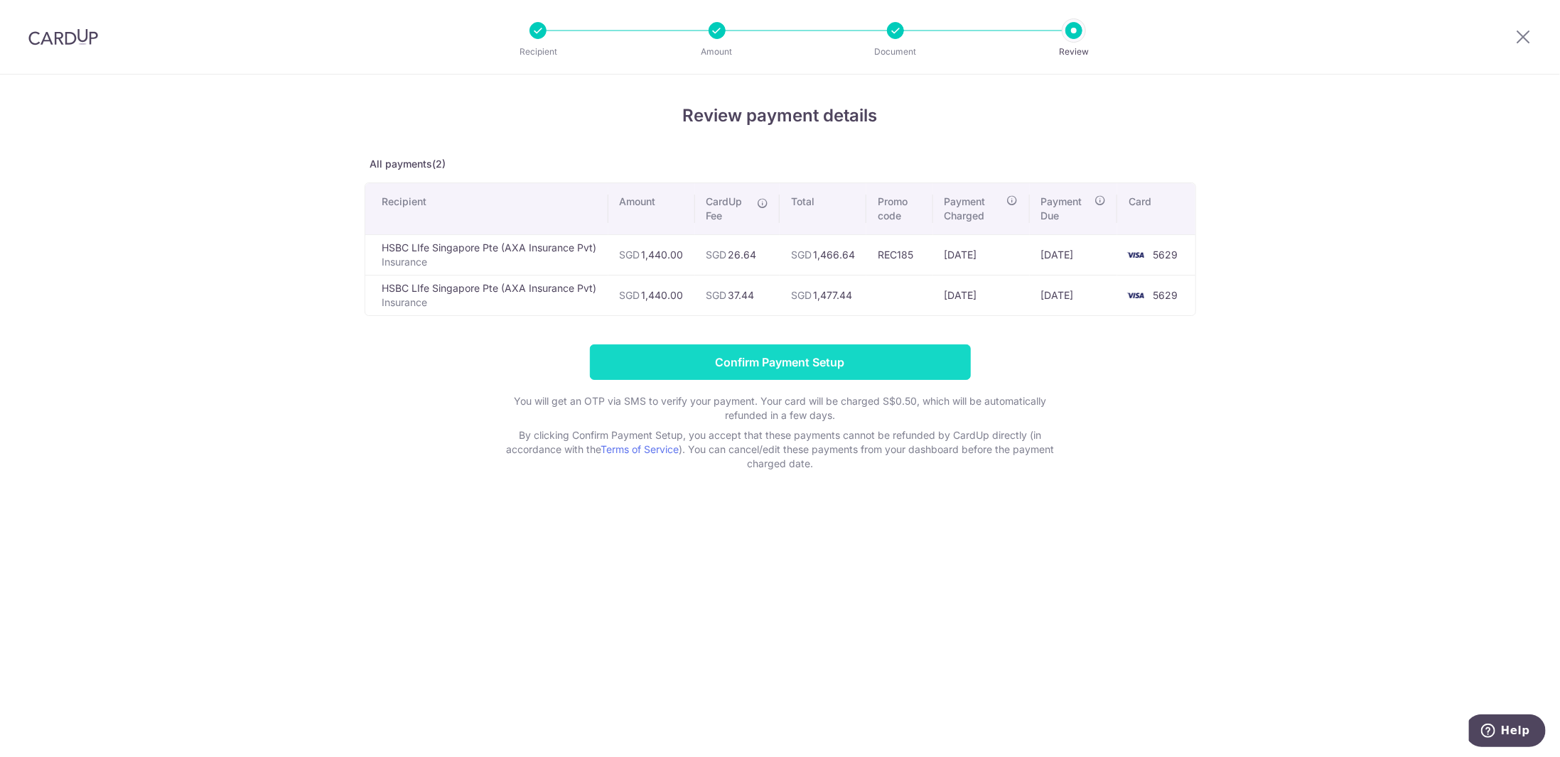
click at [743, 358] on input "Confirm Payment Setup" at bounding box center [780, 363] width 381 height 36
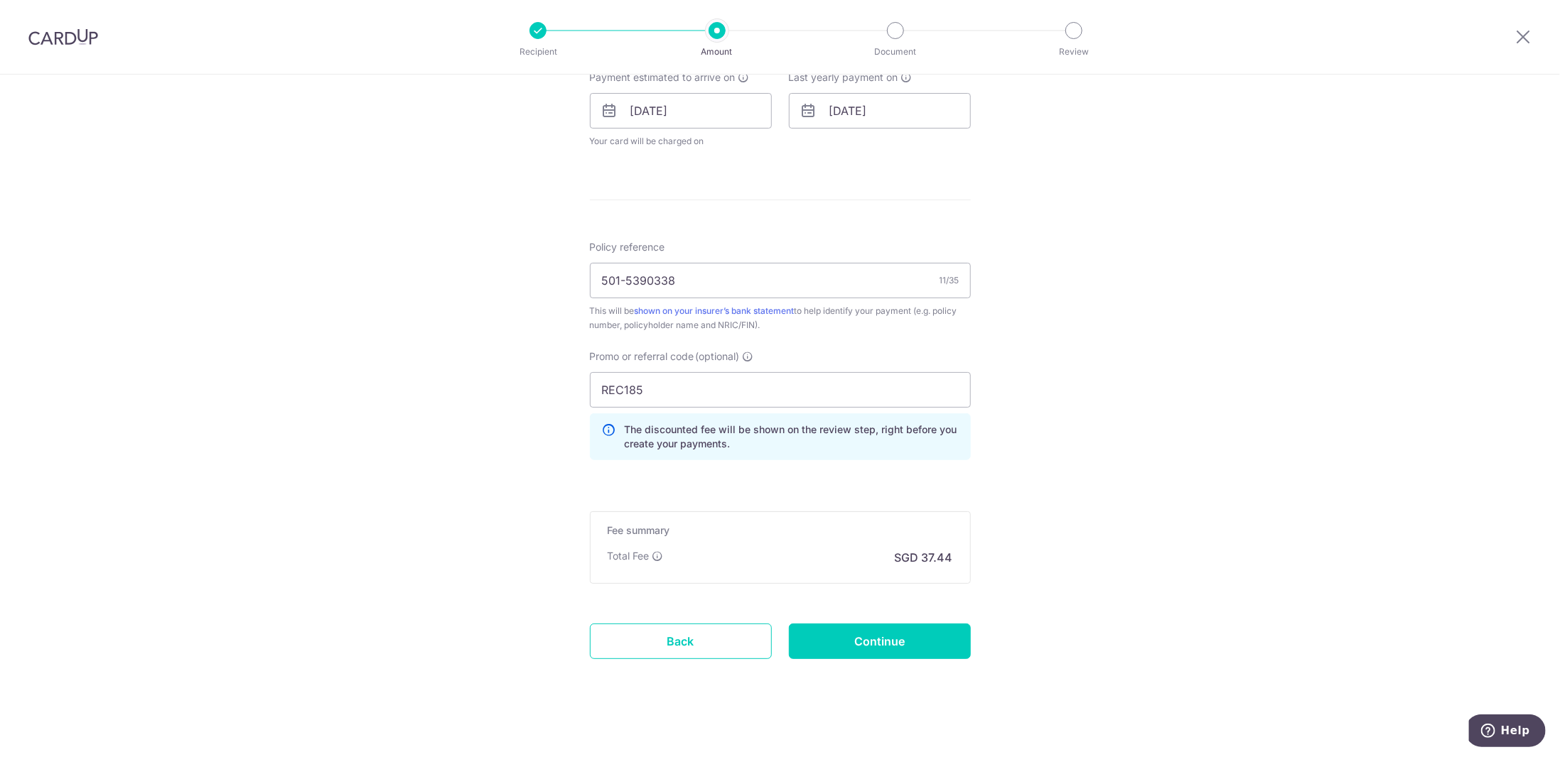
scroll to position [720, 0]
click at [854, 636] on input "Continue" at bounding box center [880, 638] width 182 height 36
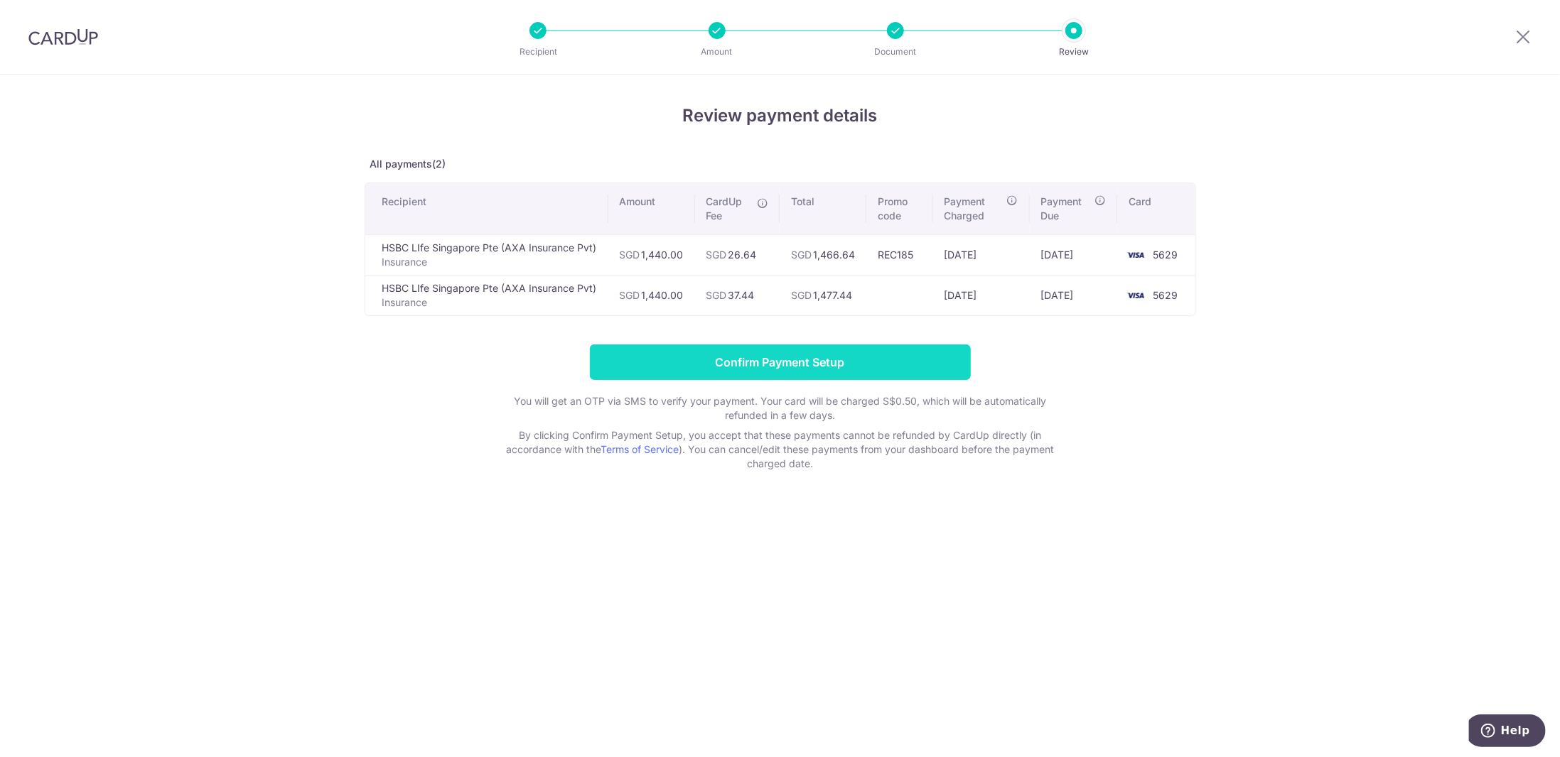
click at [701, 356] on input "Confirm Payment Setup" at bounding box center [780, 363] width 381 height 36
